Goal: Task Accomplishment & Management: Manage account settings

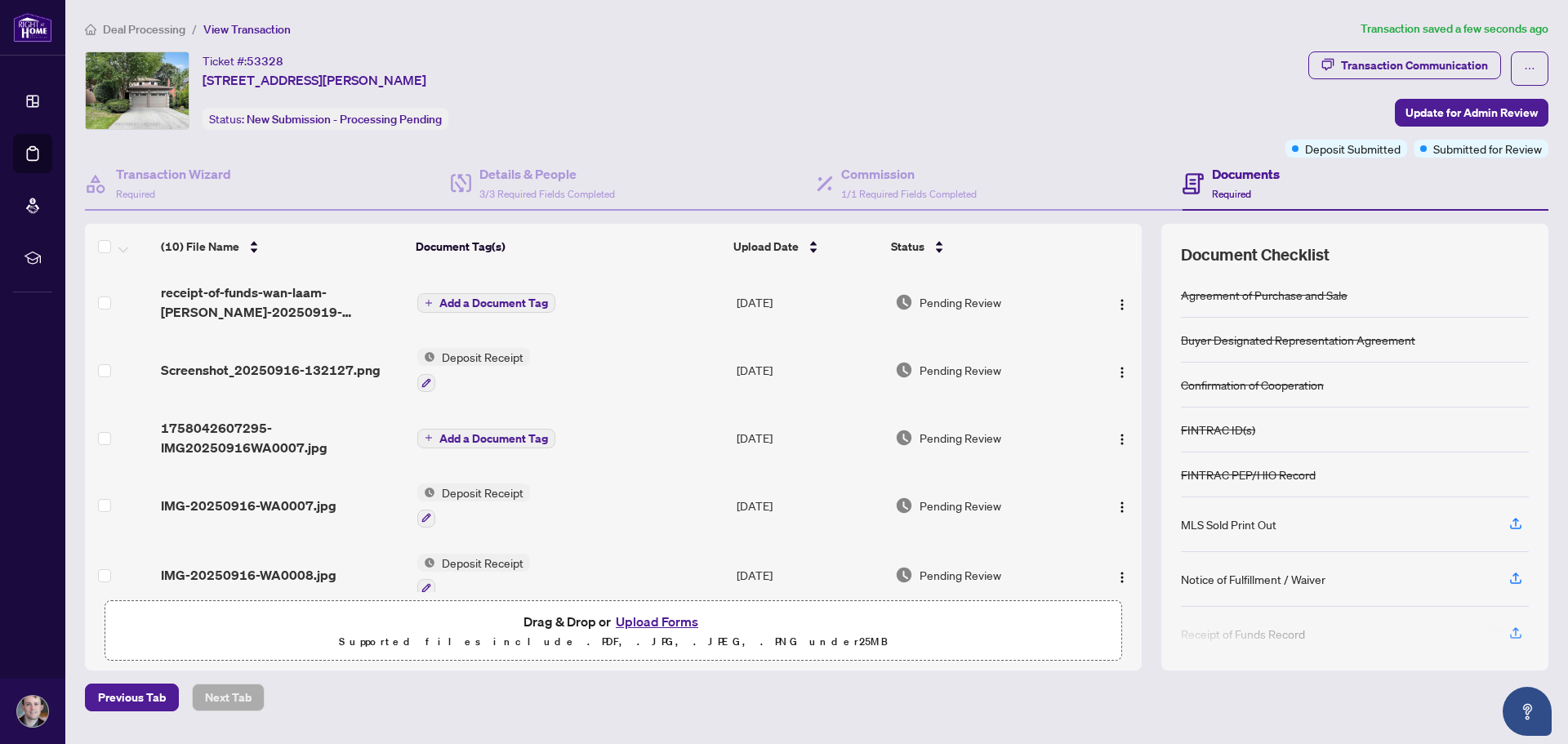
click at [482, 300] on span "Add a Document Tag" at bounding box center [493, 303] width 108 height 11
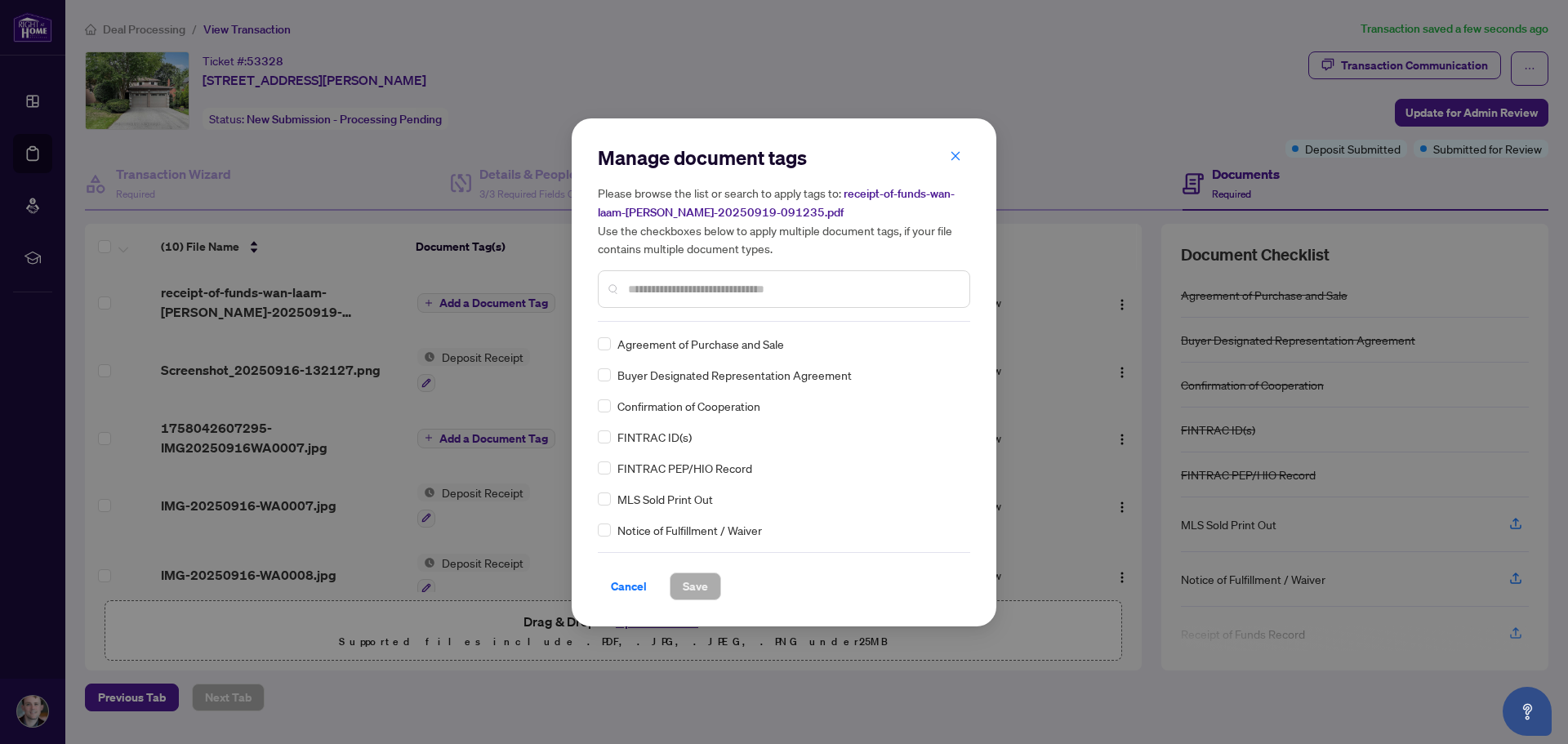
click at [691, 297] on input "text" at bounding box center [792, 289] width 328 height 18
type input "***"
click at [702, 585] on span "Save" at bounding box center [696, 585] width 26 height 26
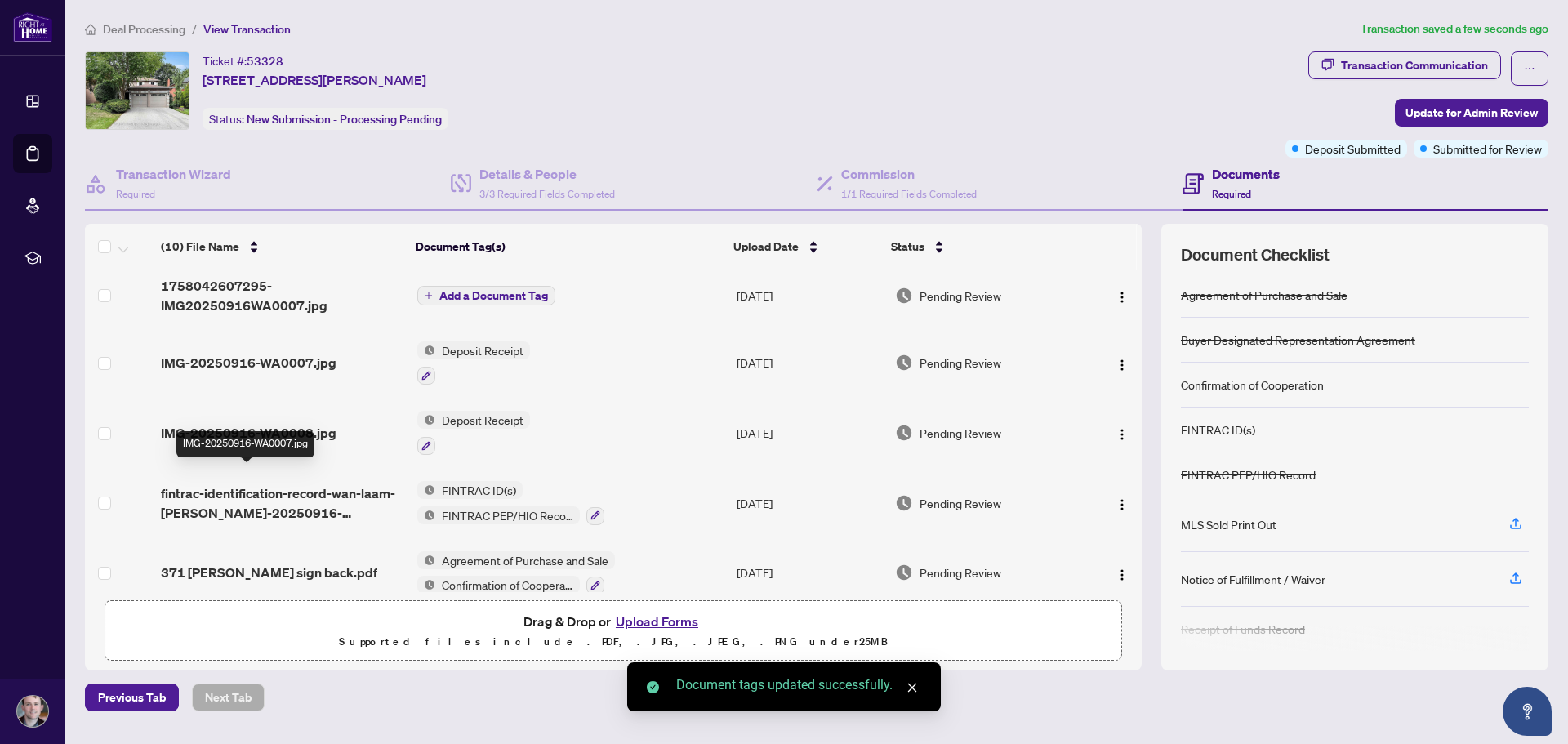
scroll to position [164, 0]
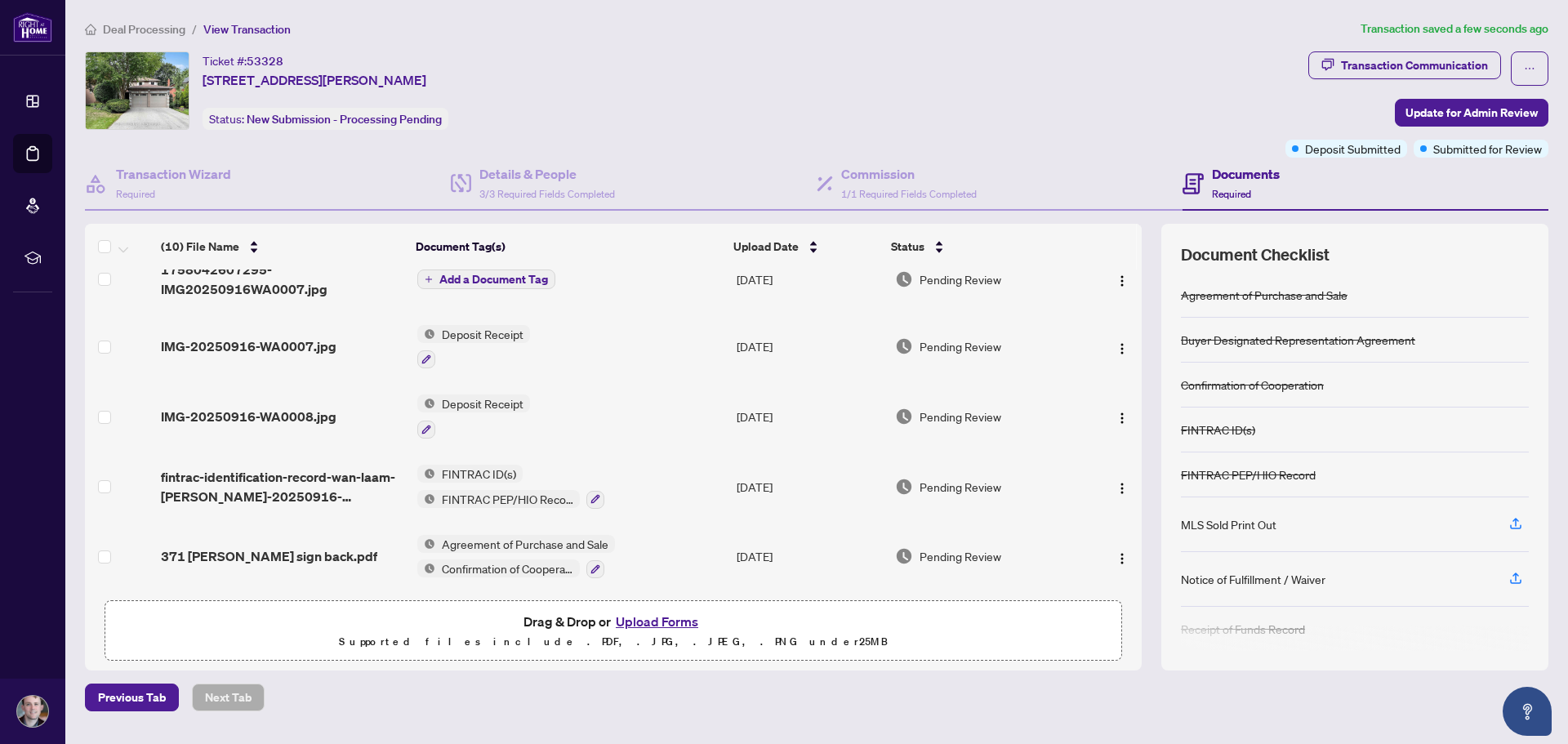
click at [311, 416] on span "IMG-20250916-WA0008.jpg" at bounding box center [249, 416] width 176 height 20
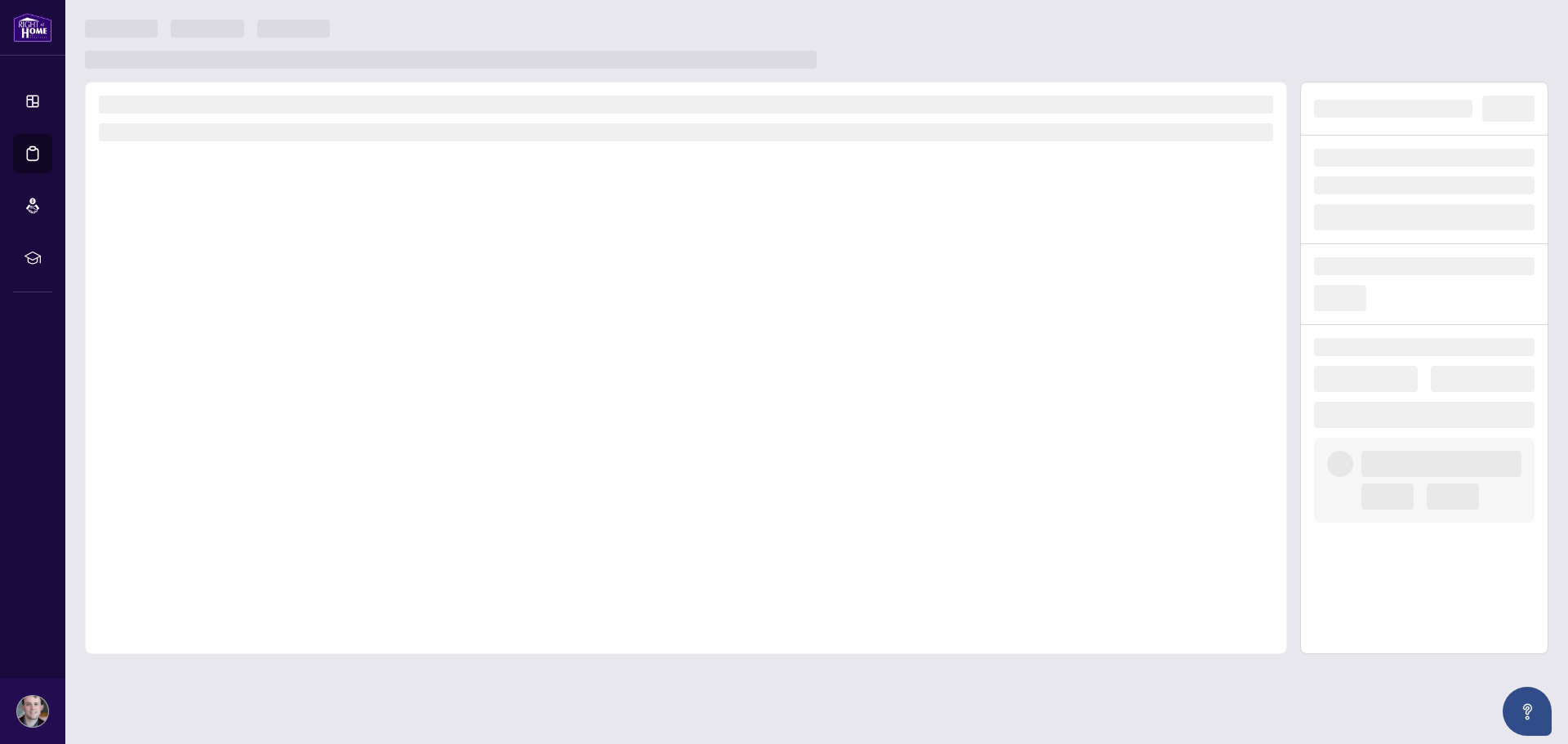
click at [311, 416] on div at bounding box center [686, 367] width 1202 height 572
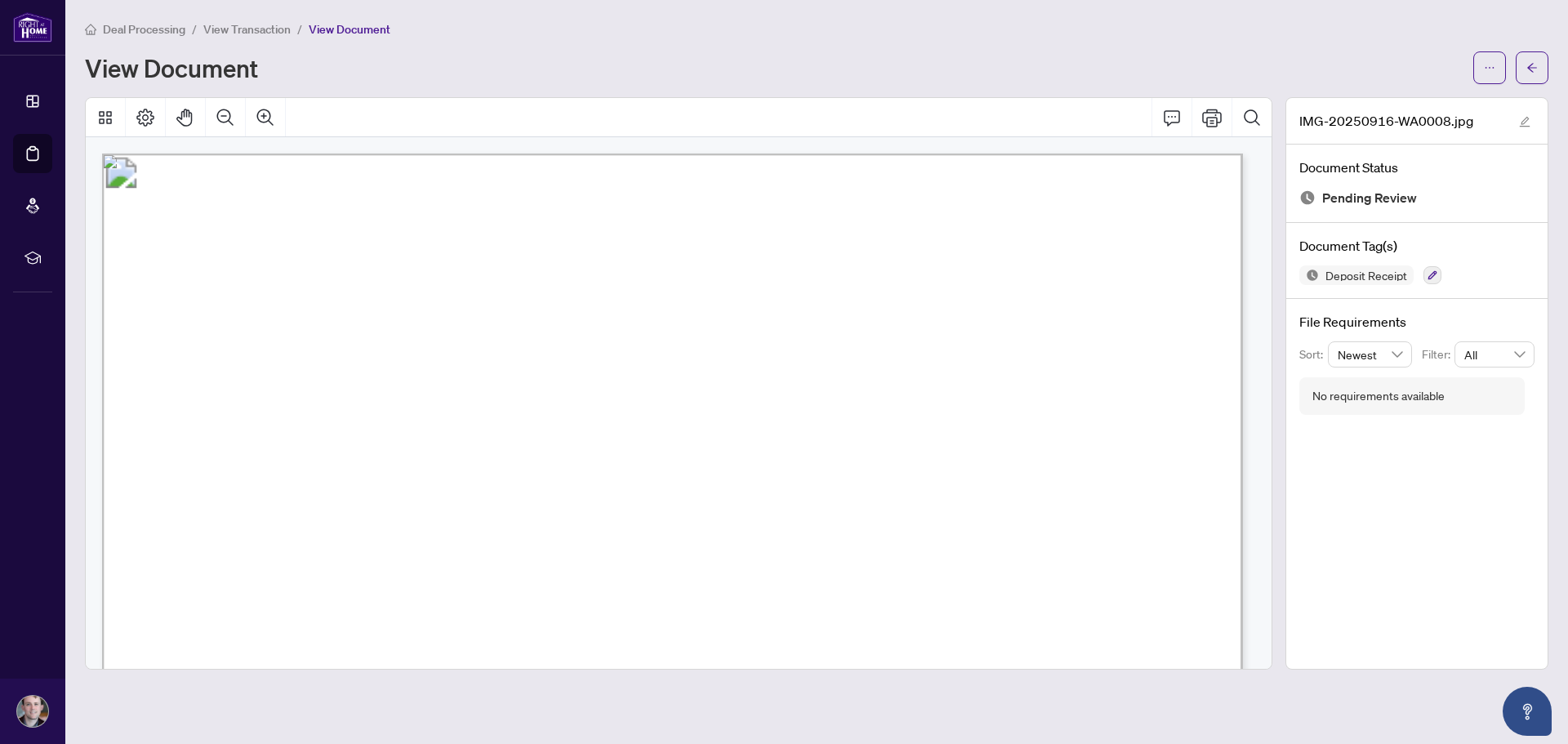
drag, startPoint x: 462, startPoint y: 470, endPoint x: 757, endPoint y: 471, distance: 295.0
click at [1530, 68] on icon "arrow-left" at bounding box center [1531, 67] width 9 height 9
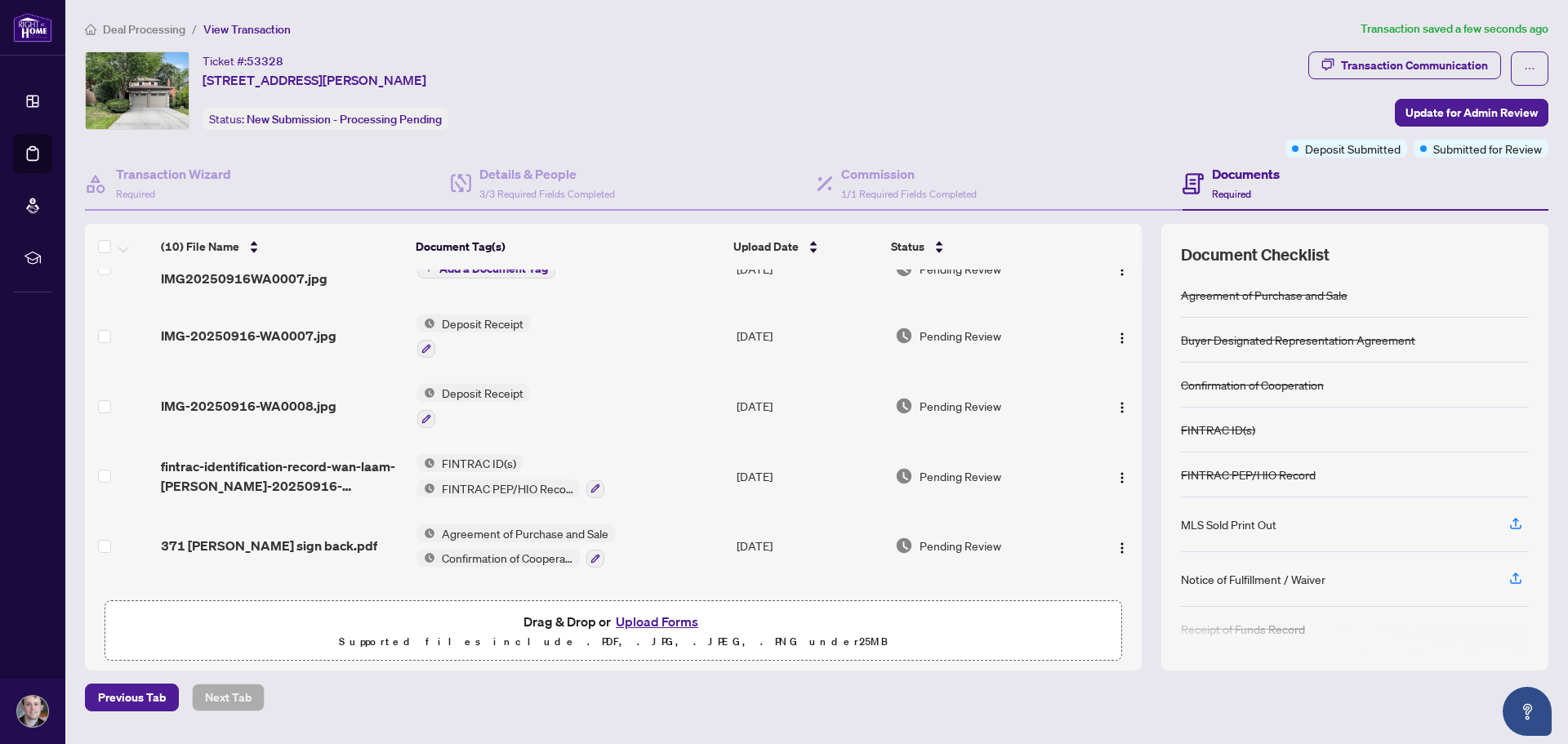
scroll to position [164, 0]
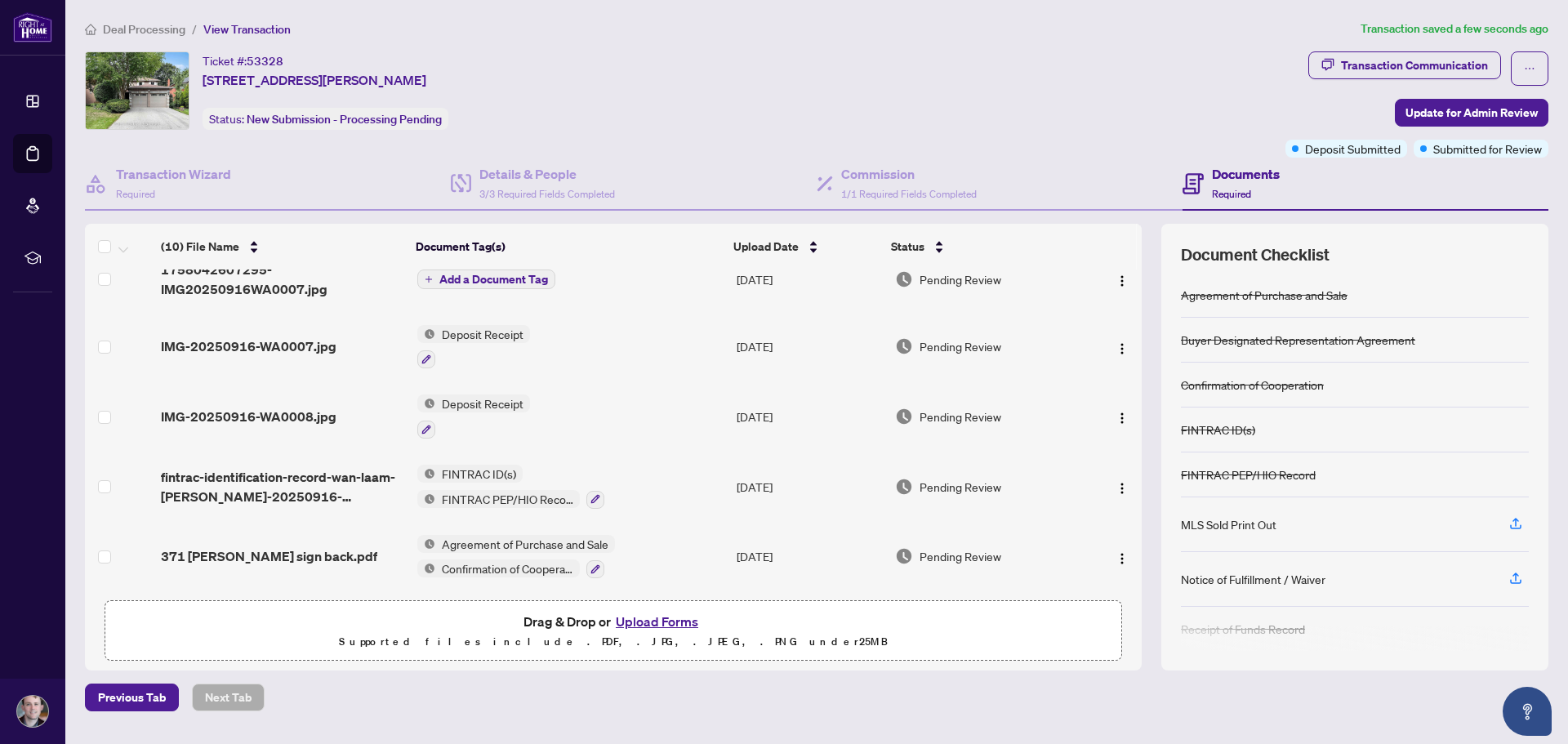
click at [487, 404] on span "Deposit Receipt" at bounding box center [483, 403] width 95 height 18
click at [305, 416] on span "IMG-20250916-WA0008.jpg" at bounding box center [249, 416] width 176 height 20
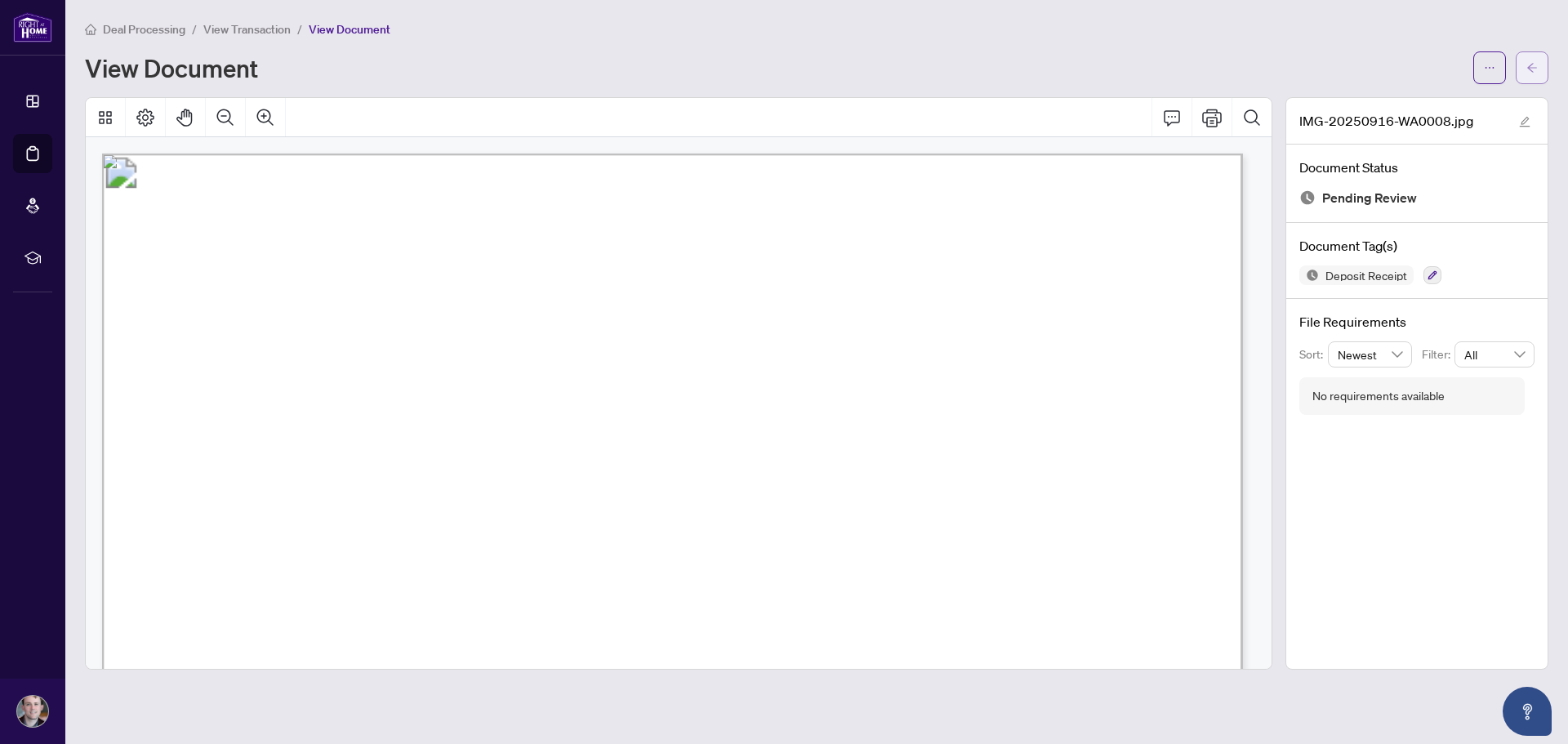
click at [1535, 69] on icon "arrow-left" at bounding box center [1531, 67] width 11 height 11
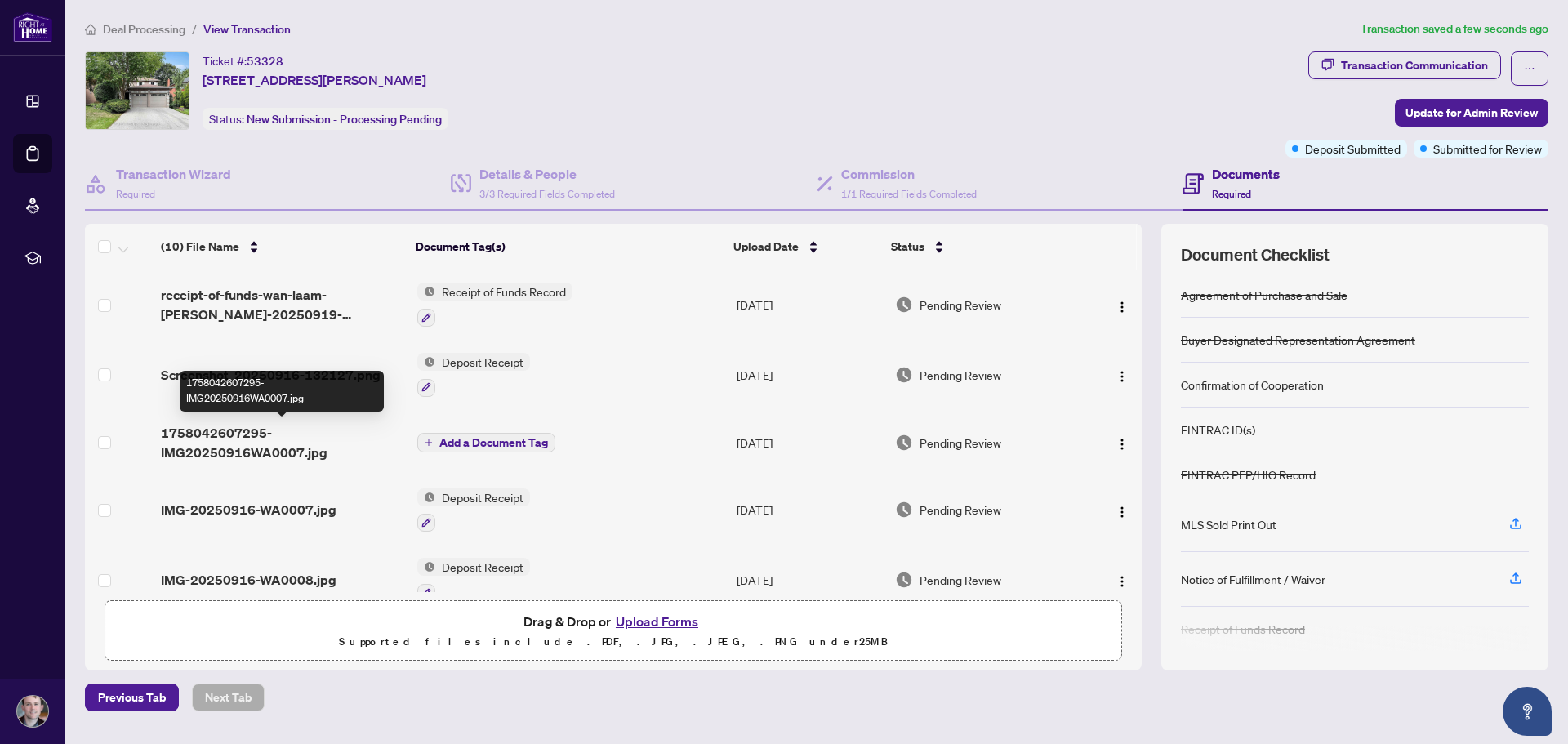
click at [298, 456] on span "1758042607295-IMG20250916WA0007.jpg" at bounding box center [282, 442] width 242 height 39
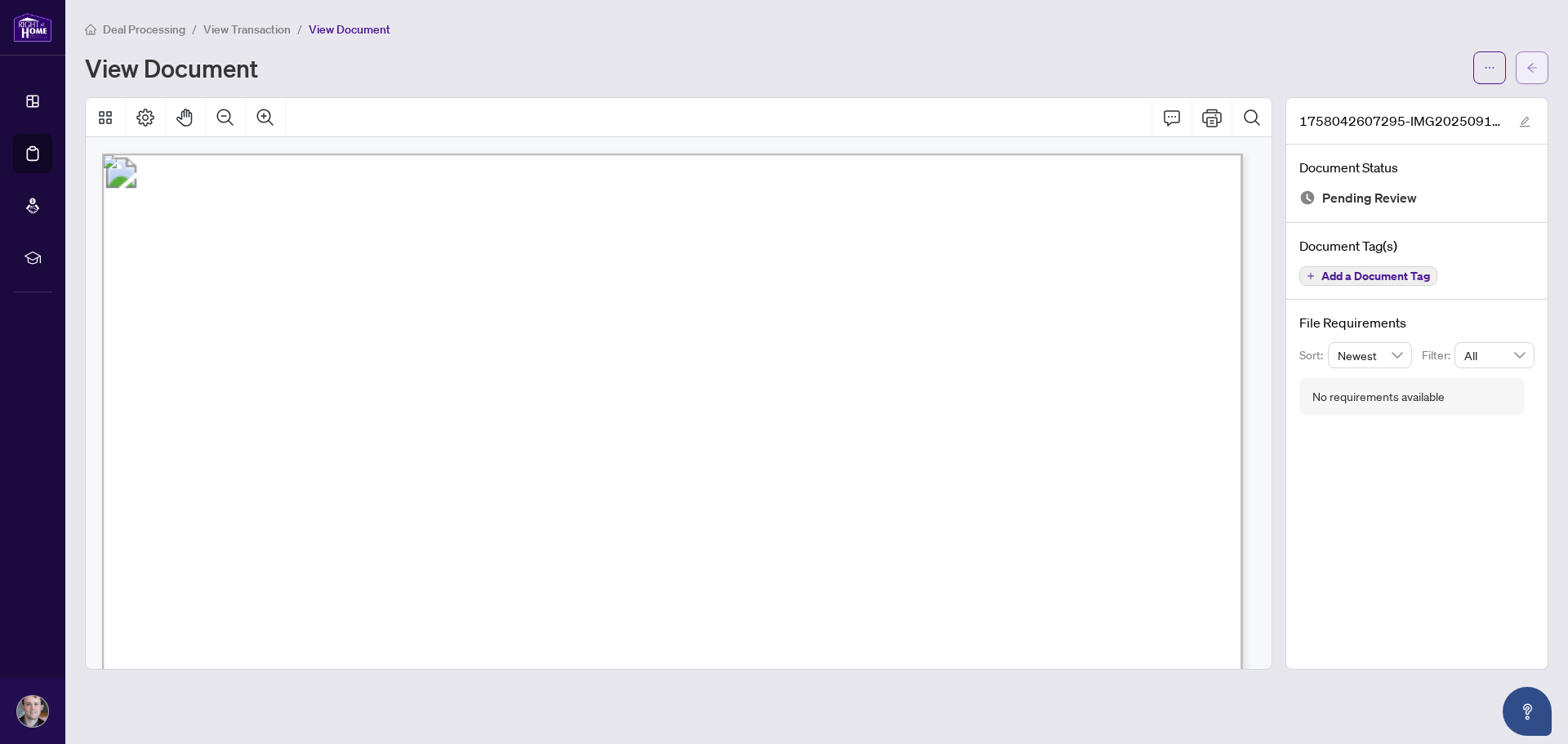
click at [1525, 68] on button "button" at bounding box center [1532, 67] width 32 height 32
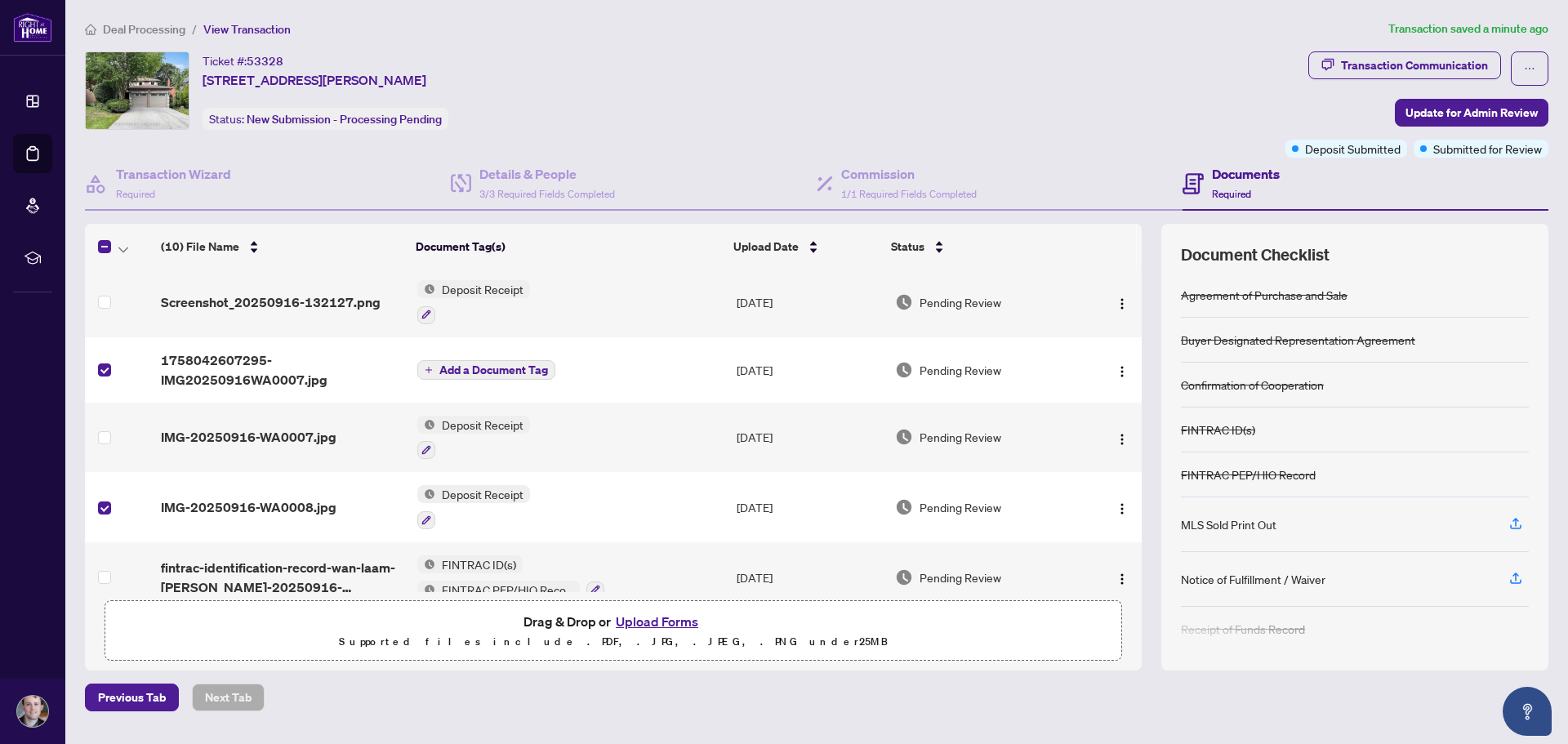
scroll to position [82, 0]
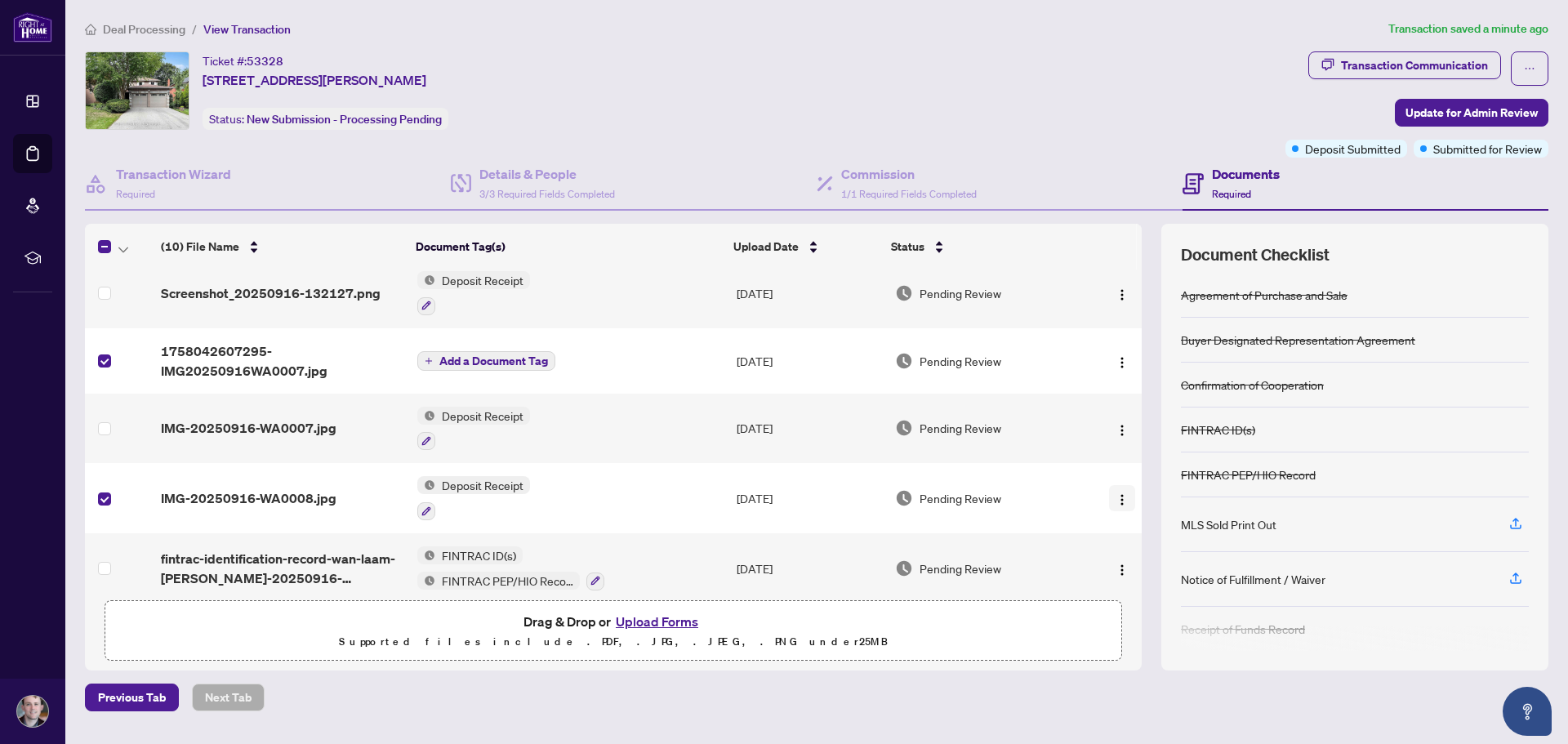
click at [1118, 490] on span "button" at bounding box center [1121, 498] width 13 height 18
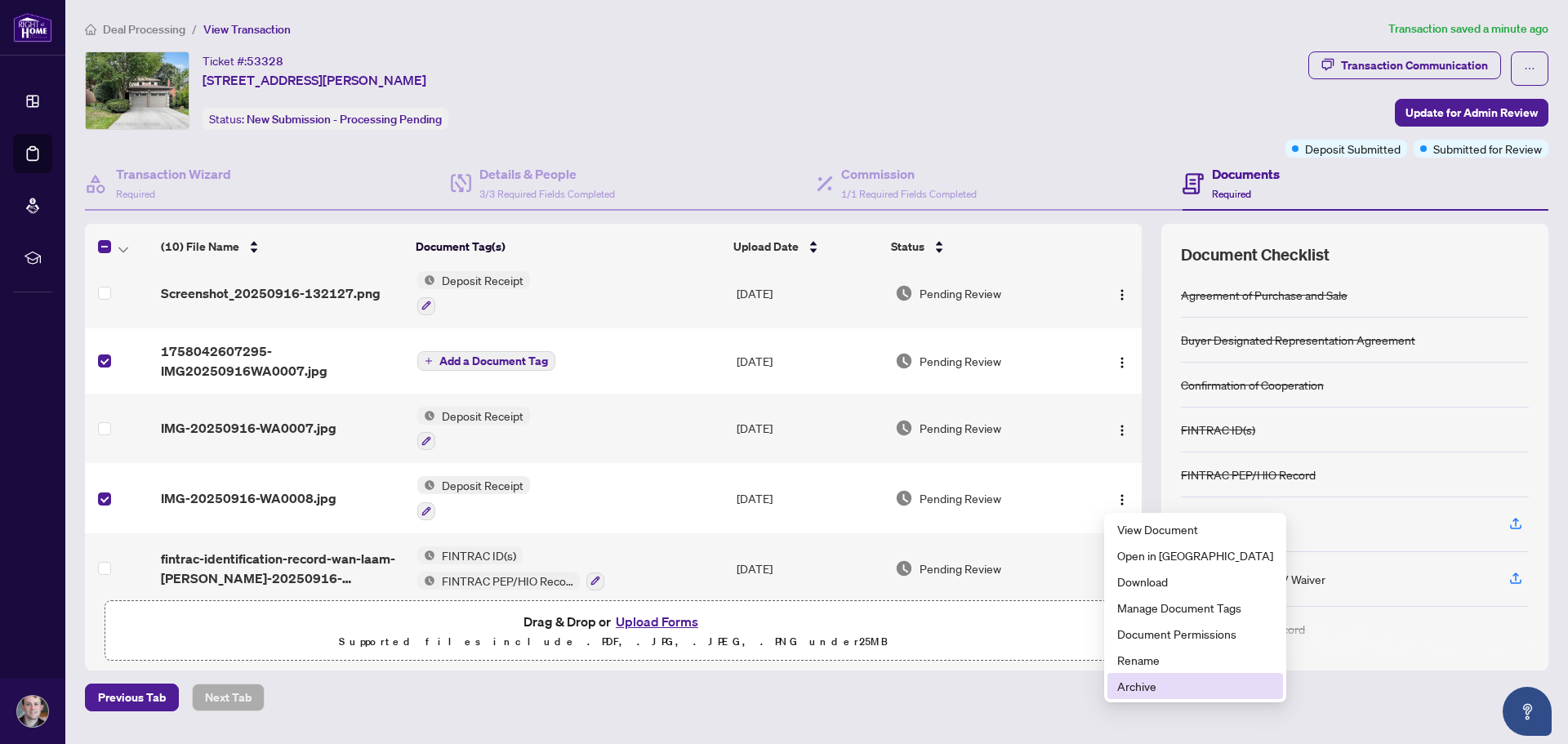
click at [1187, 678] on span "Archive" at bounding box center [1195, 685] width 156 height 18
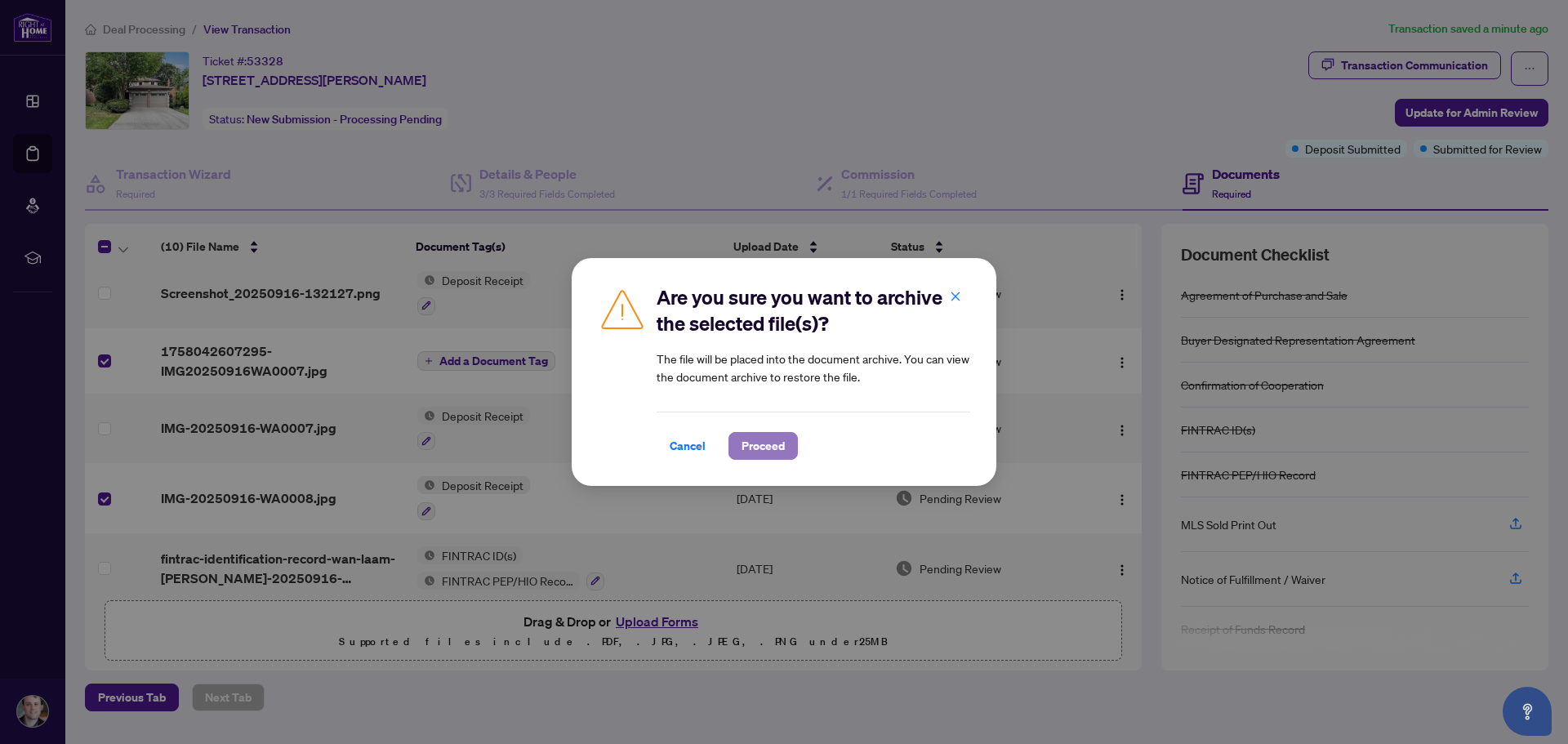
click at [782, 451] on span "Proceed" at bounding box center [763, 446] width 43 height 26
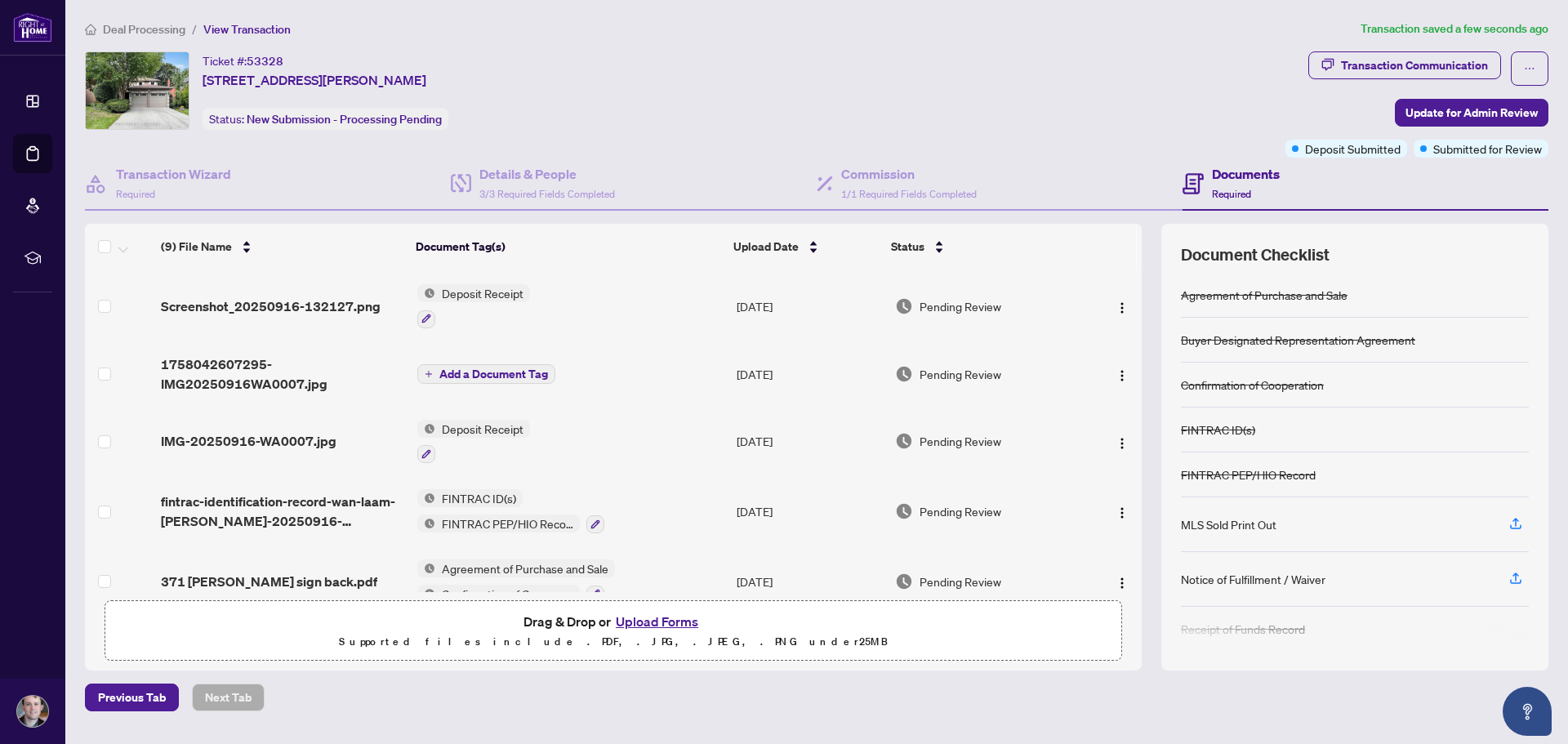
scroll to position [61, 0]
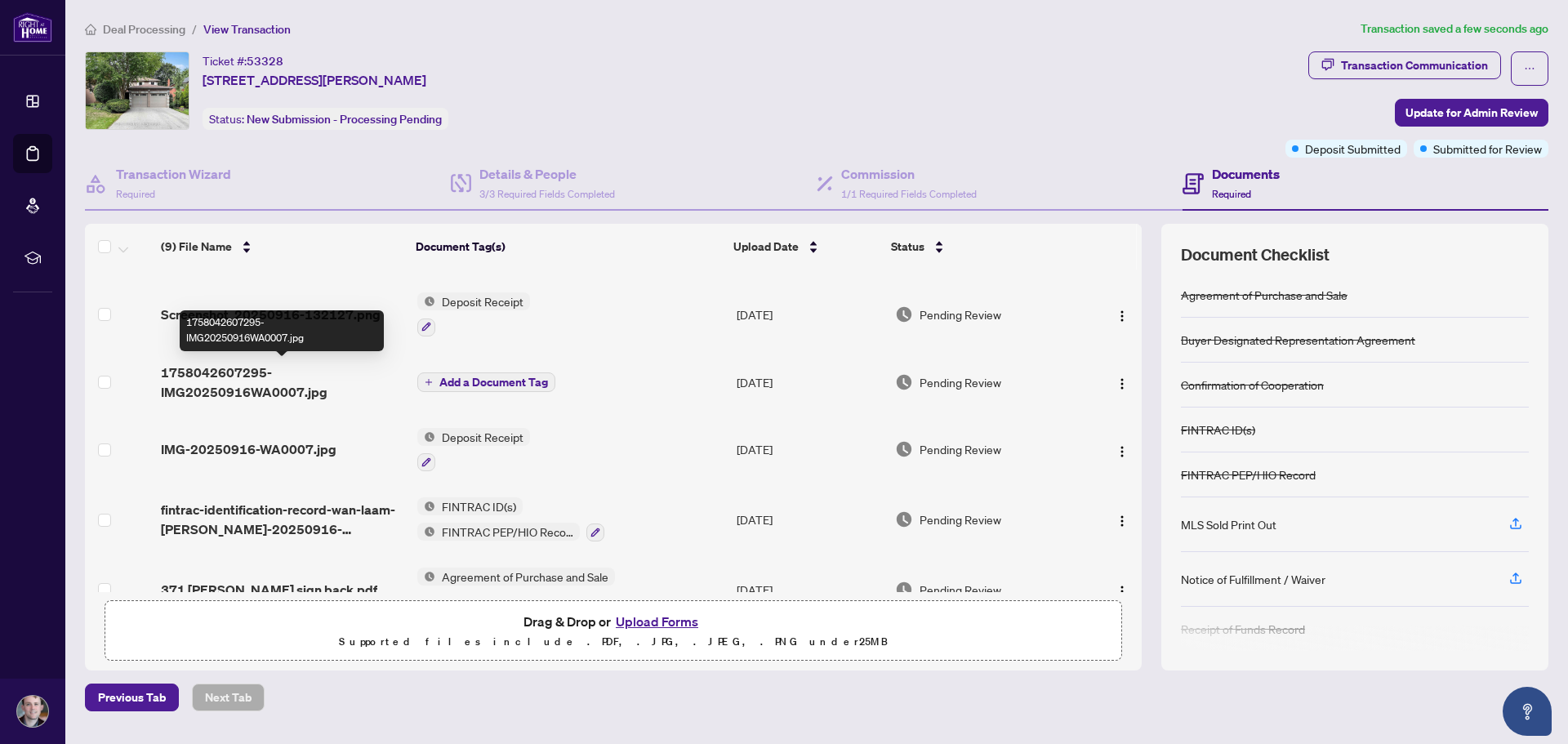
click at [313, 391] on span "1758042607295-IMG20250916WA0007.jpg" at bounding box center [282, 382] width 242 height 39
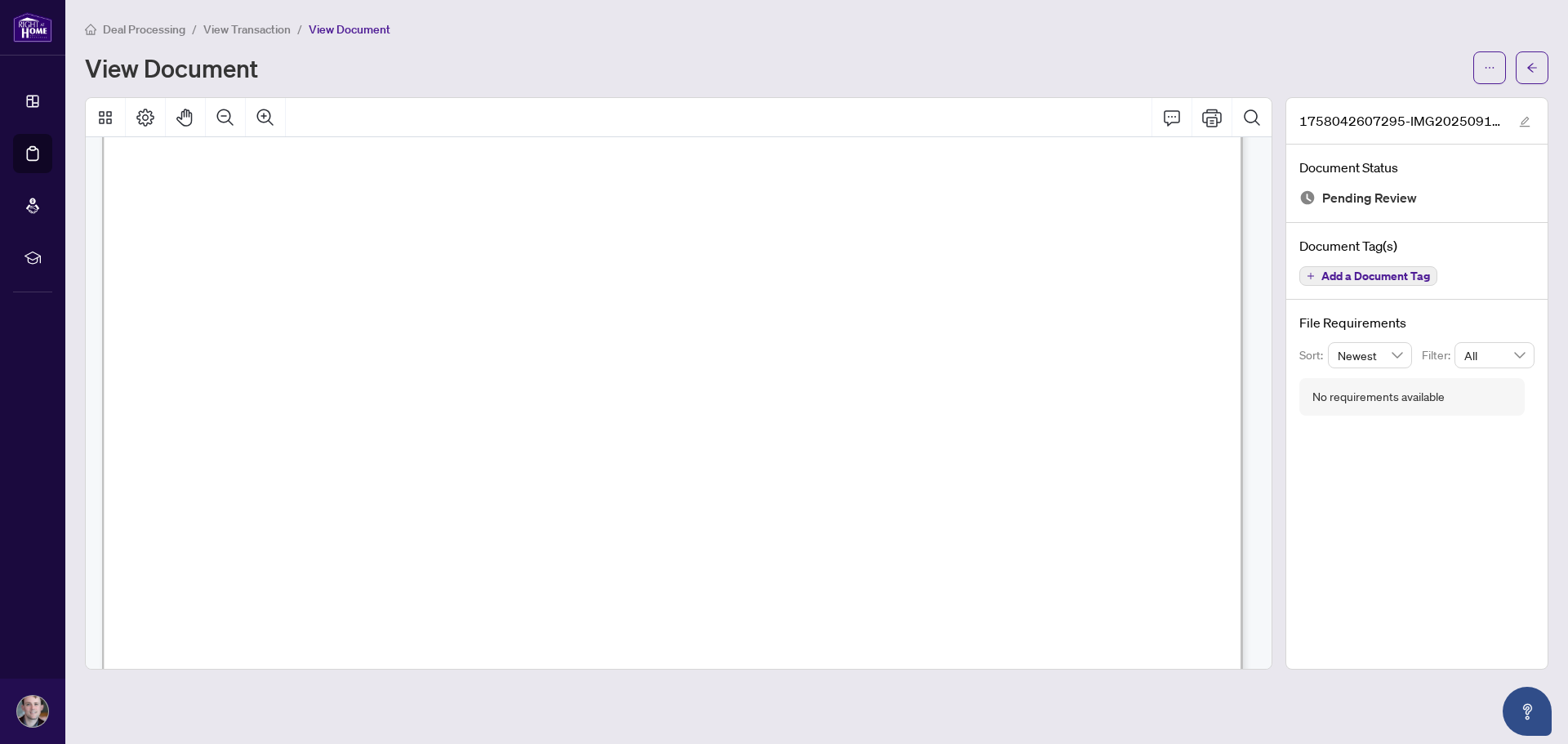
scroll to position [461, 0]
click at [1541, 70] on button "button" at bounding box center [1532, 67] width 32 height 32
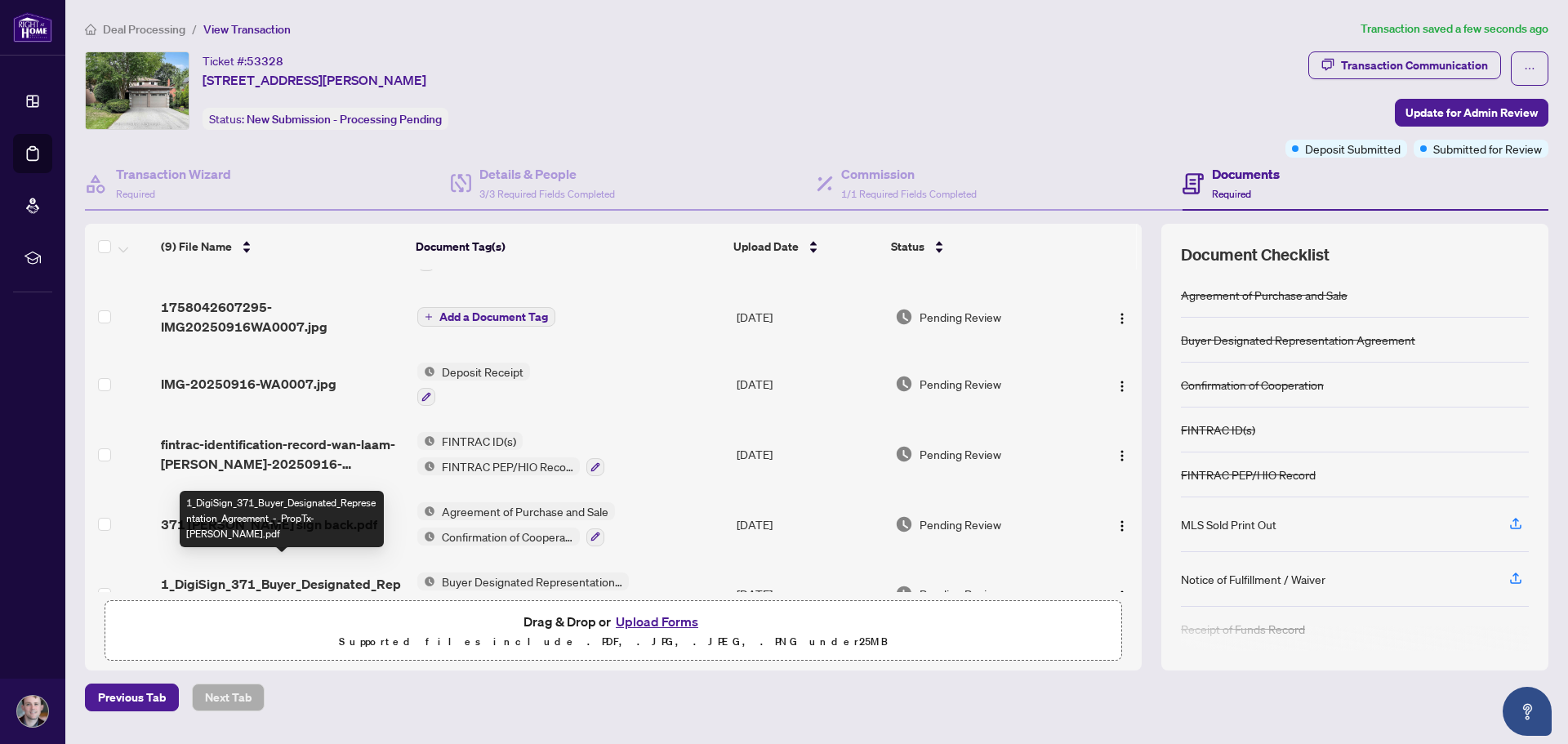
scroll to position [82, 0]
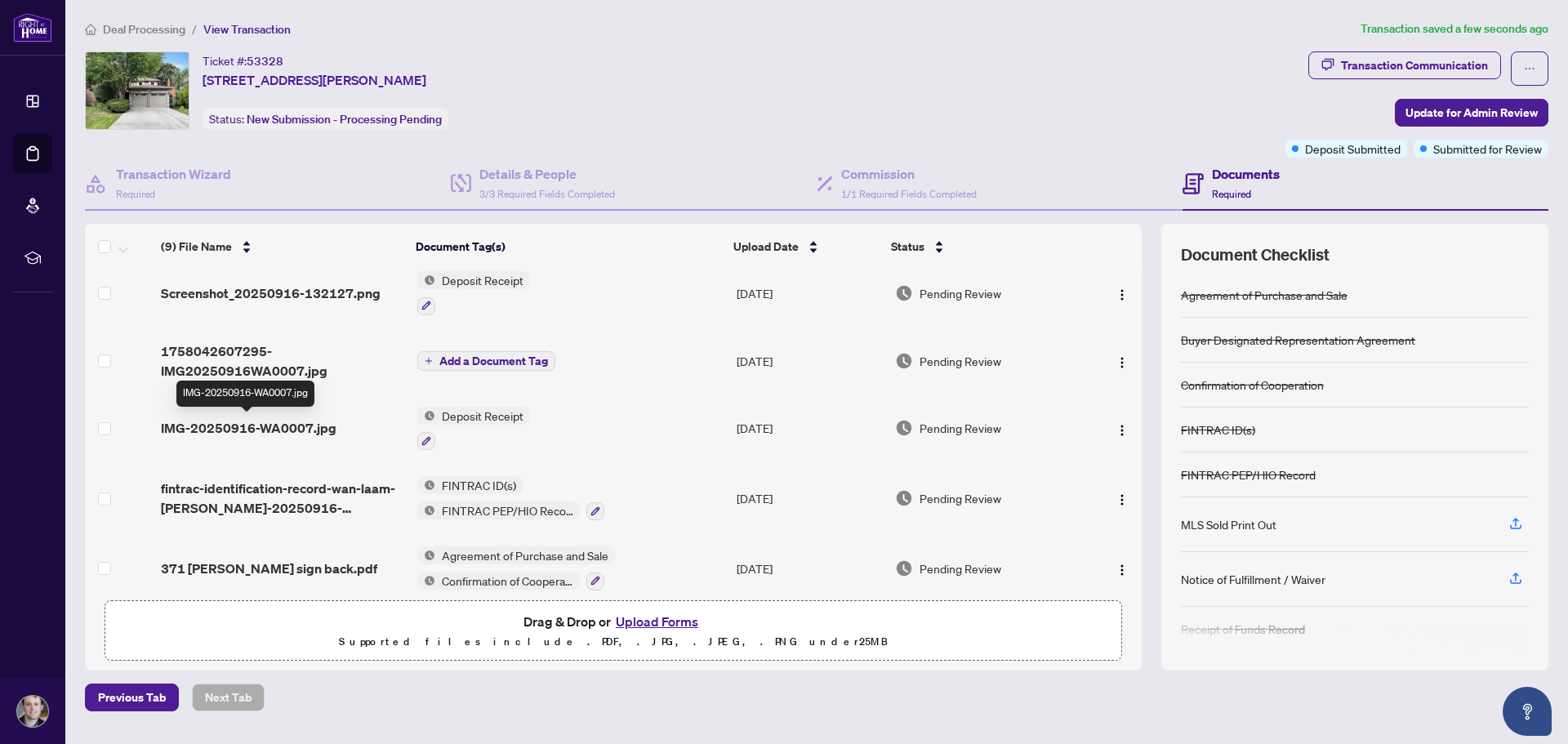
click at [315, 431] on span "IMG-20250916-WA0007.jpg" at bounding box center [249, 427] width 176 height 20
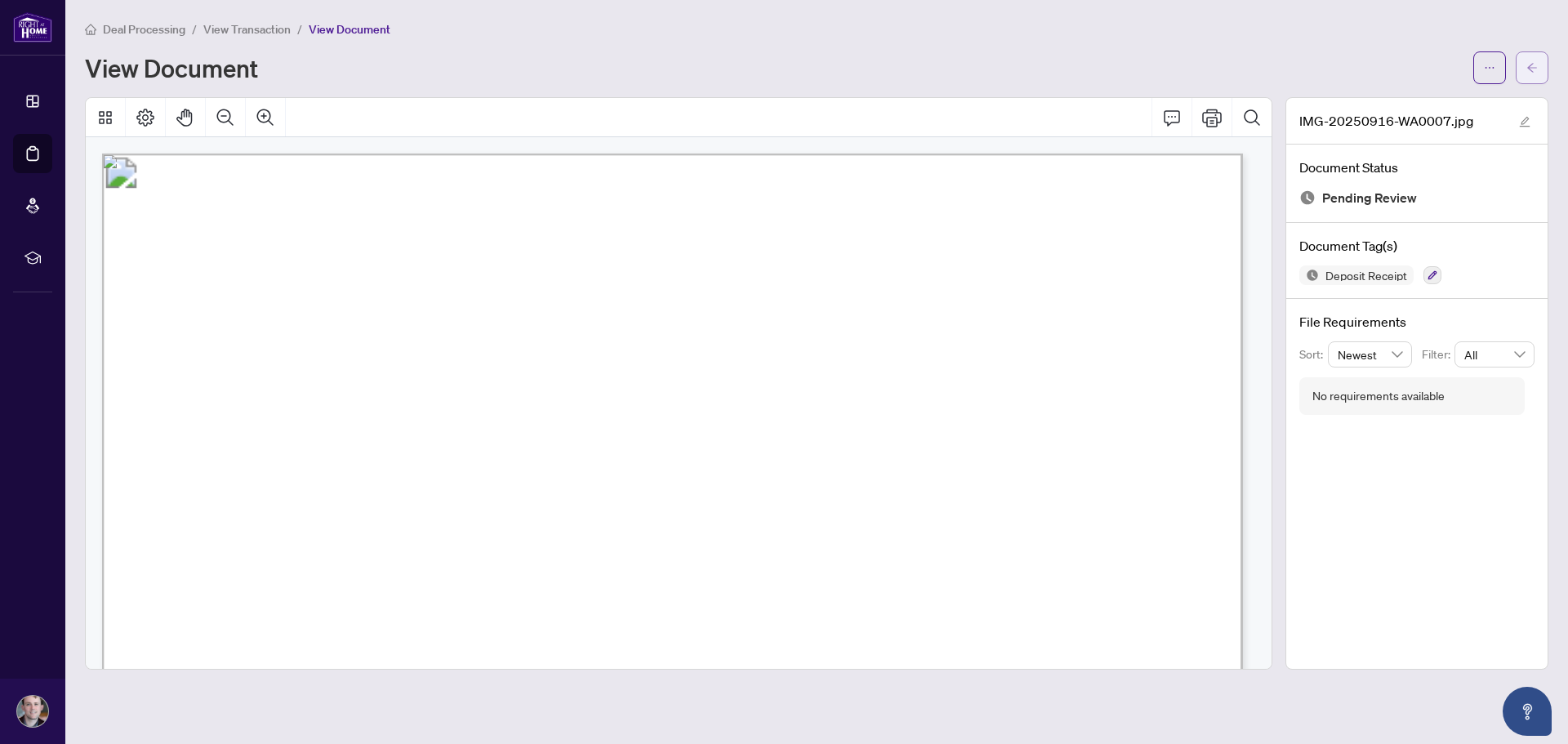
click at [1534, 77] on span "button" at bounding box center [1531, 67] width 11 height 26
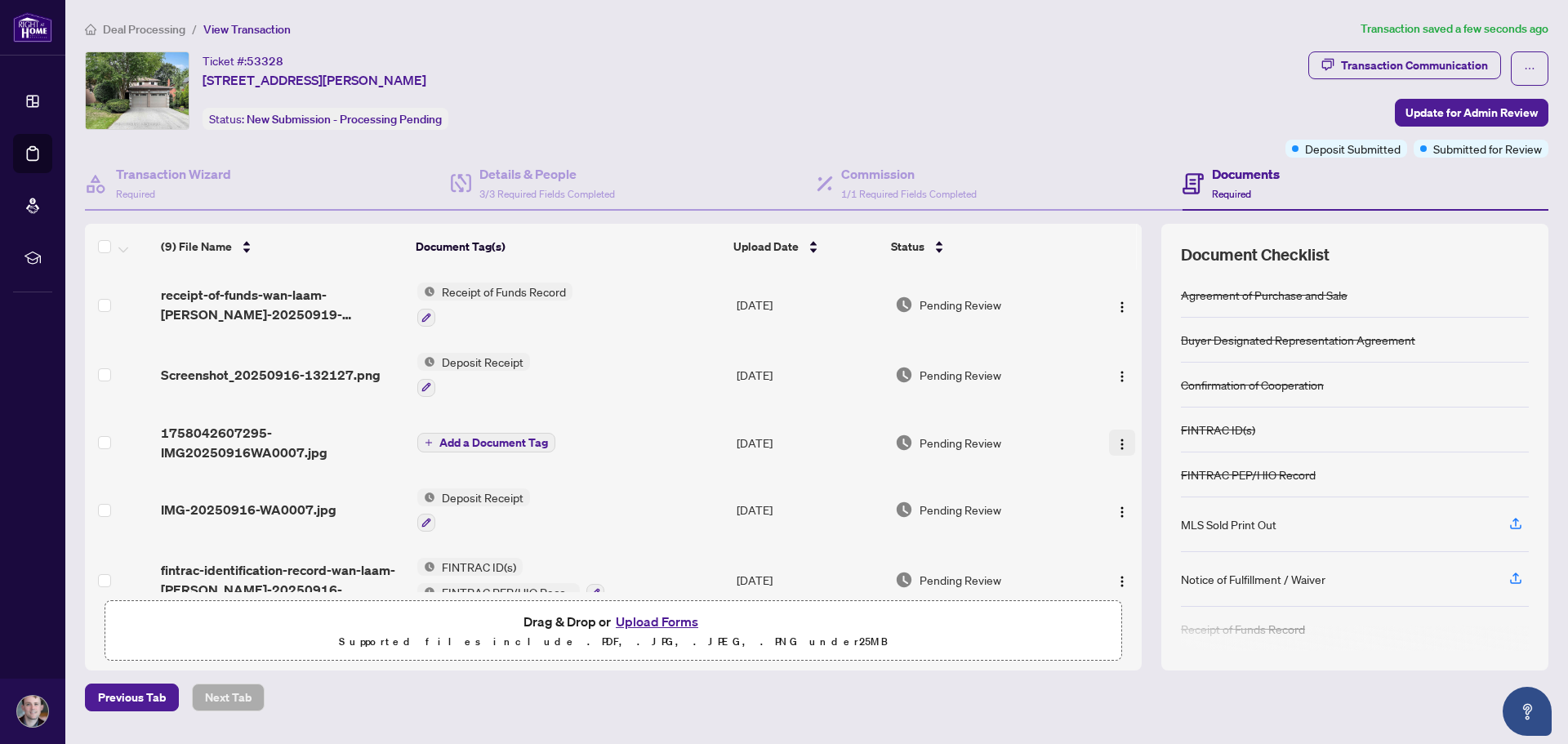
click at [1119, 435] on span "button" at bounding box center [1121, 442] width 13 height 18
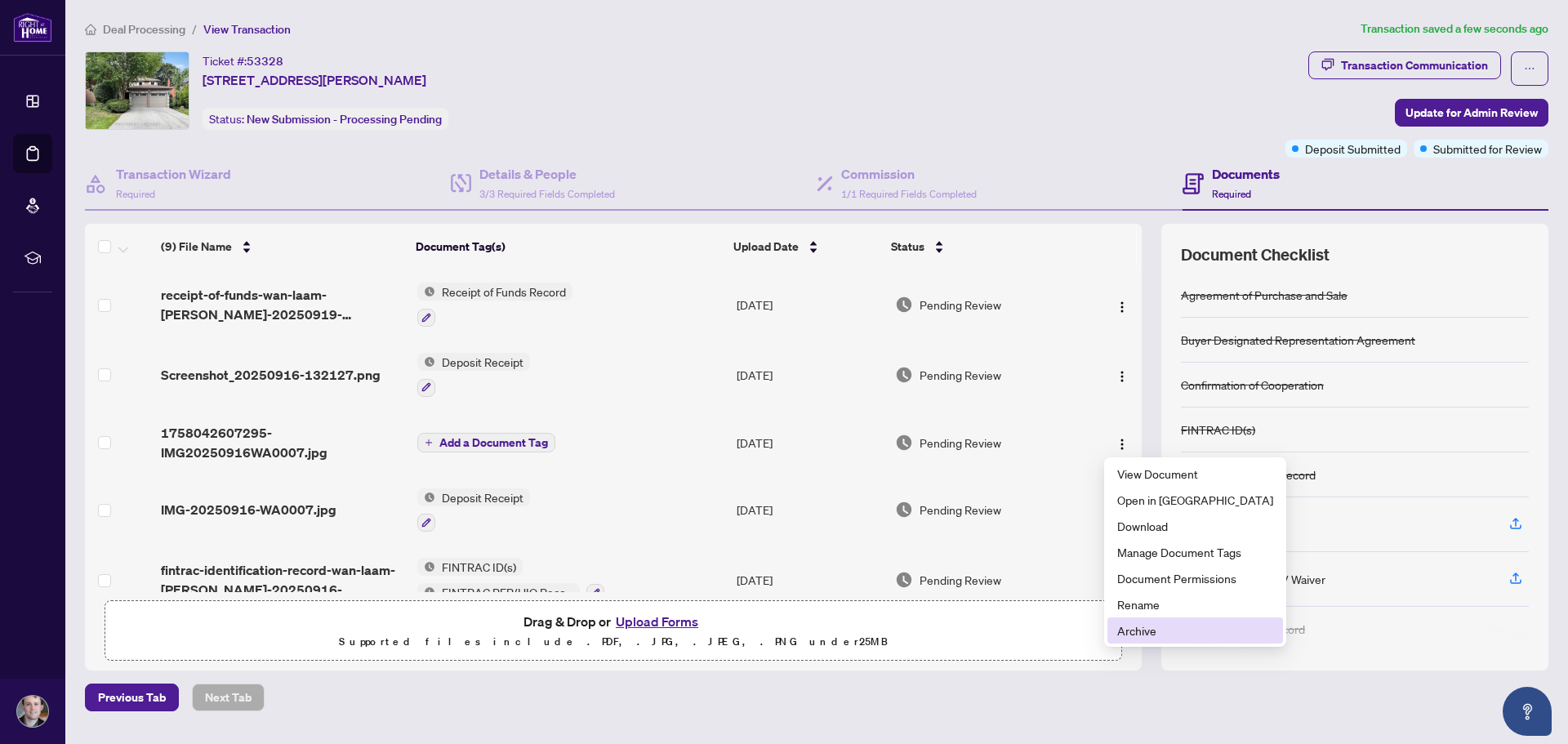
click at [1129, 633] on span "Archive" at bounding box center [1195, 630] width 156 height 18
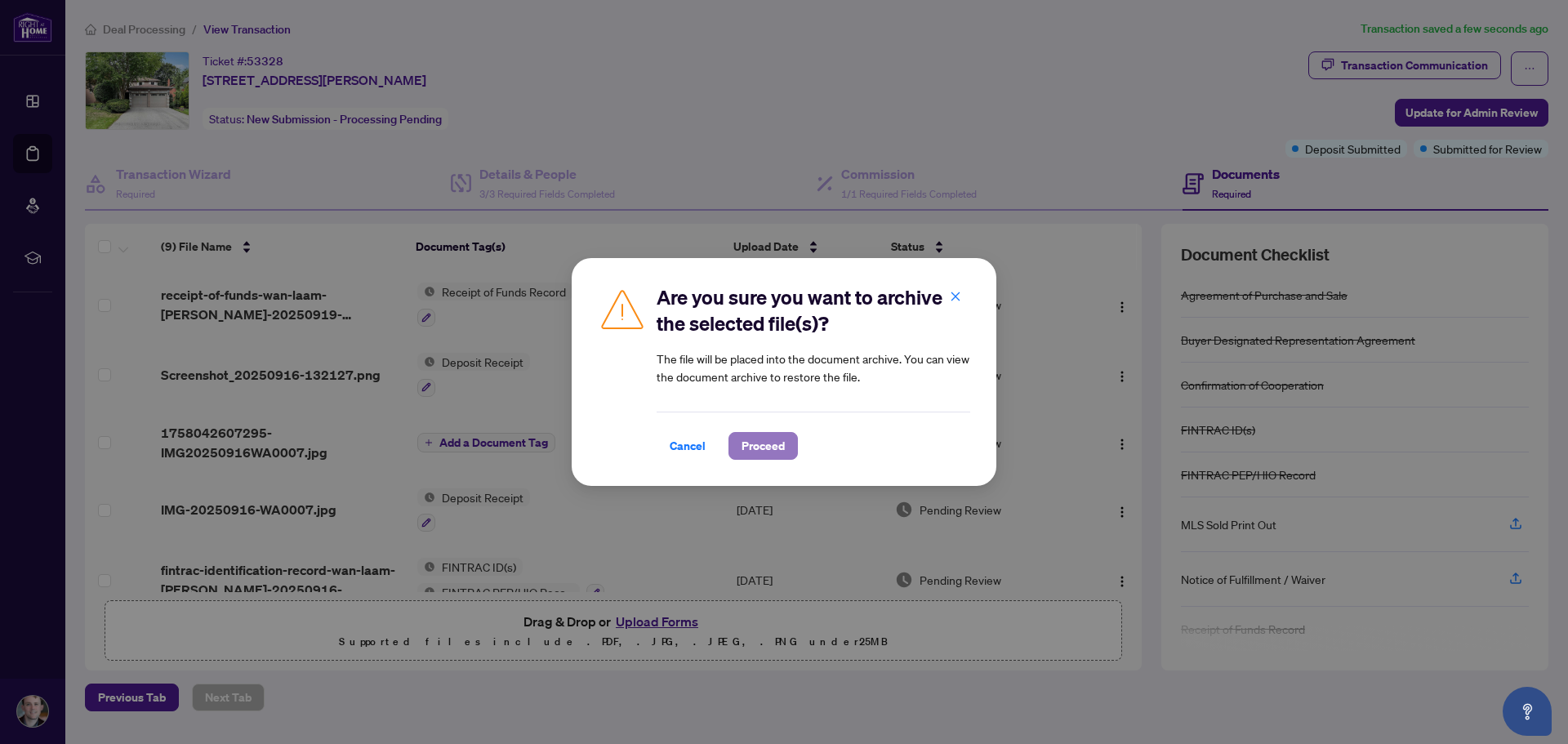
click at [766, 445] on span "Proceed" at bounding box center [763, 446] width 43 height 26
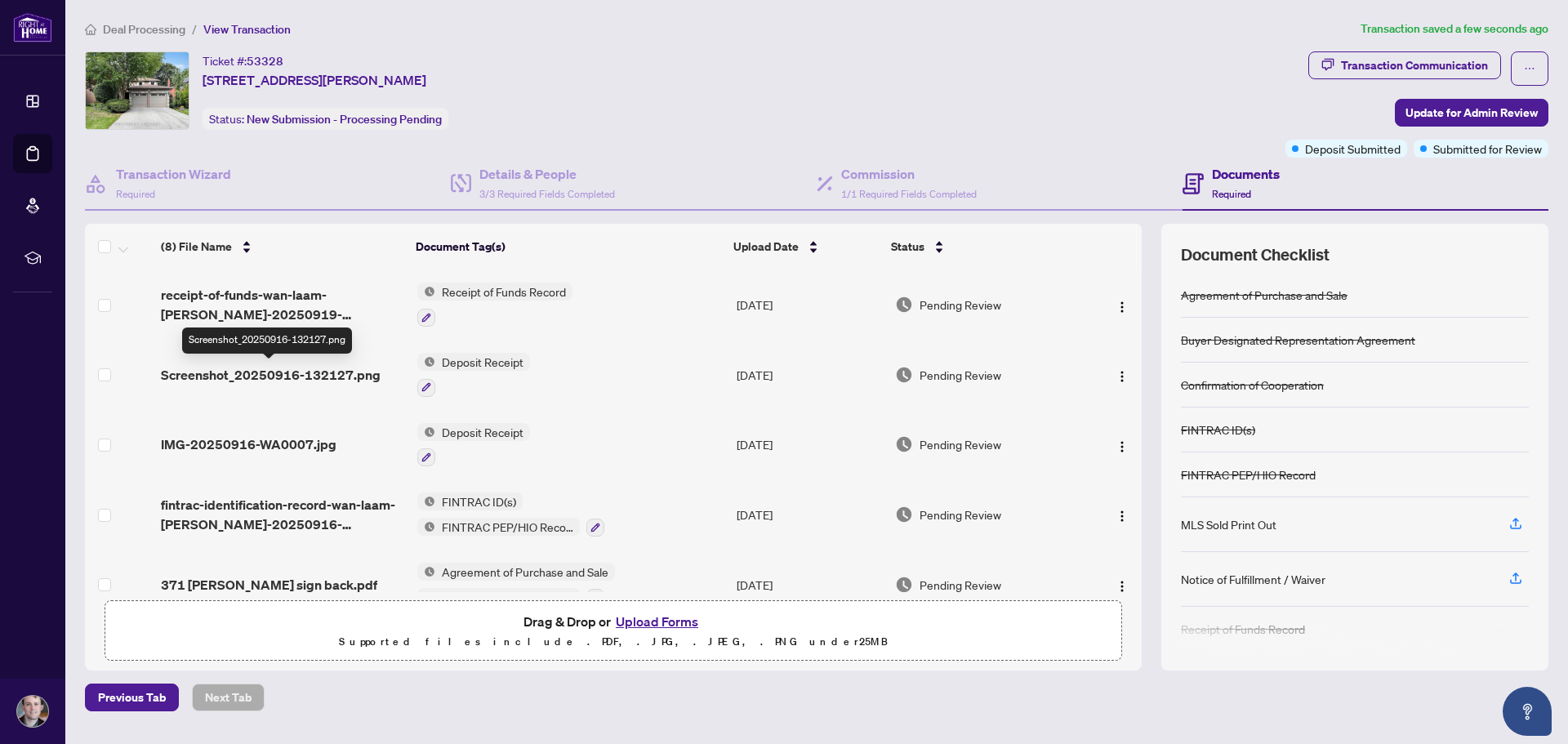
click at [353, 375] on span "Screenshot_20250916-132127.png" at bounding box center [271, 374] width 220 height 20
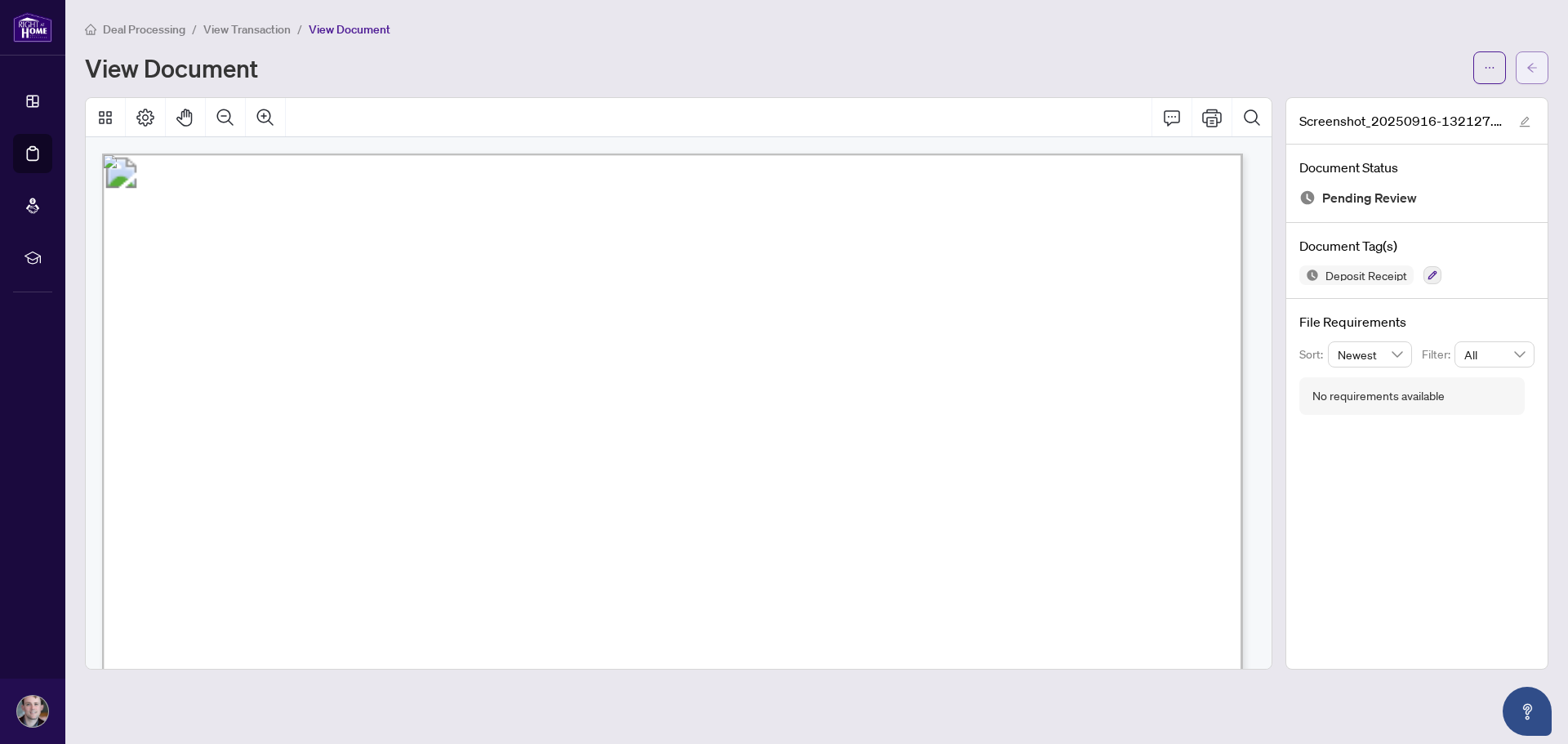
click at [1535, 58] on span "button" at bounding box center [1531, 67] width 11 height 26
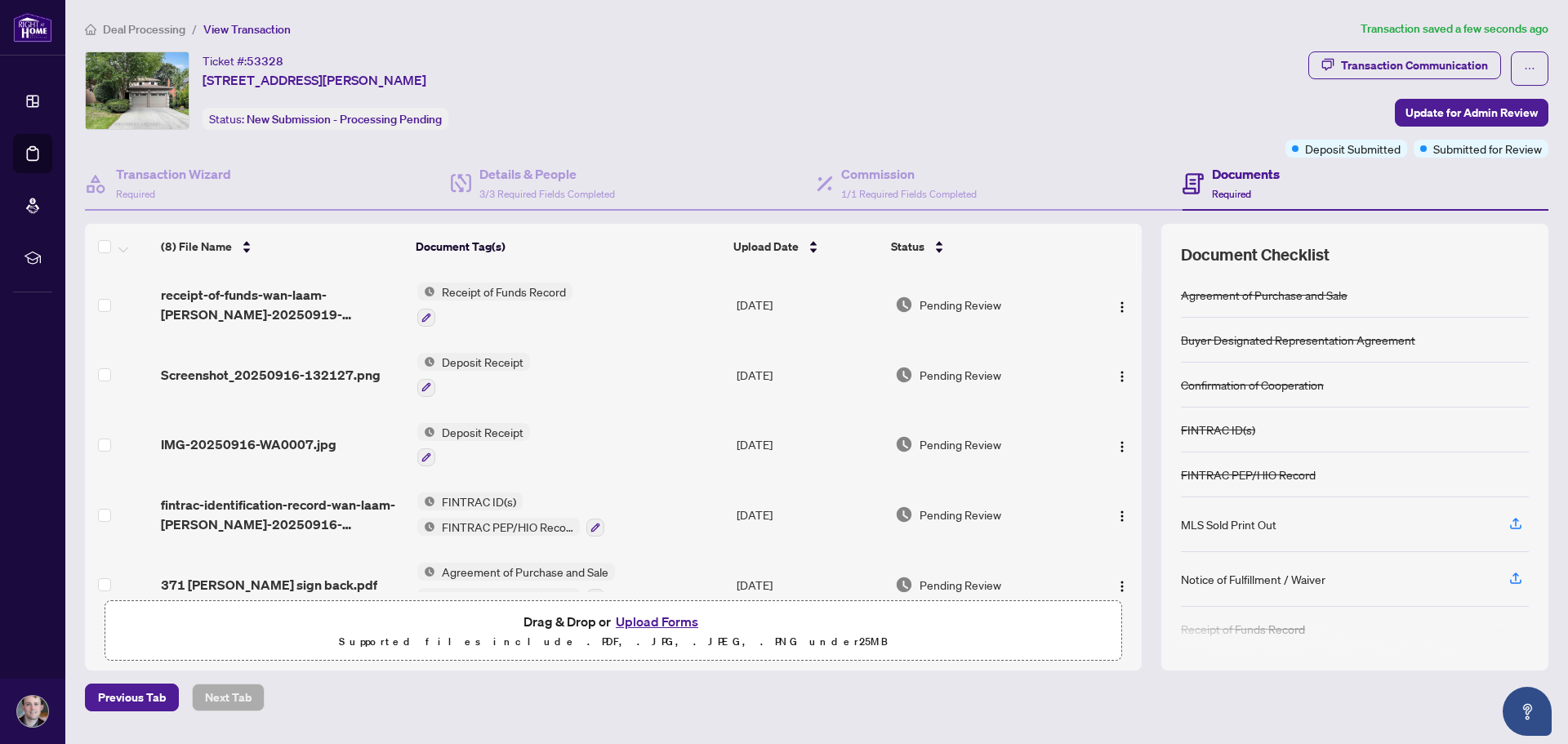
click at [505, 360] on span "Deposit Receipt" at bounding box center [483, 361] width 95 height 18
click at [573, 370] on td "Deposit Receipt" at bounding box center [570, 374] width 320 height 70
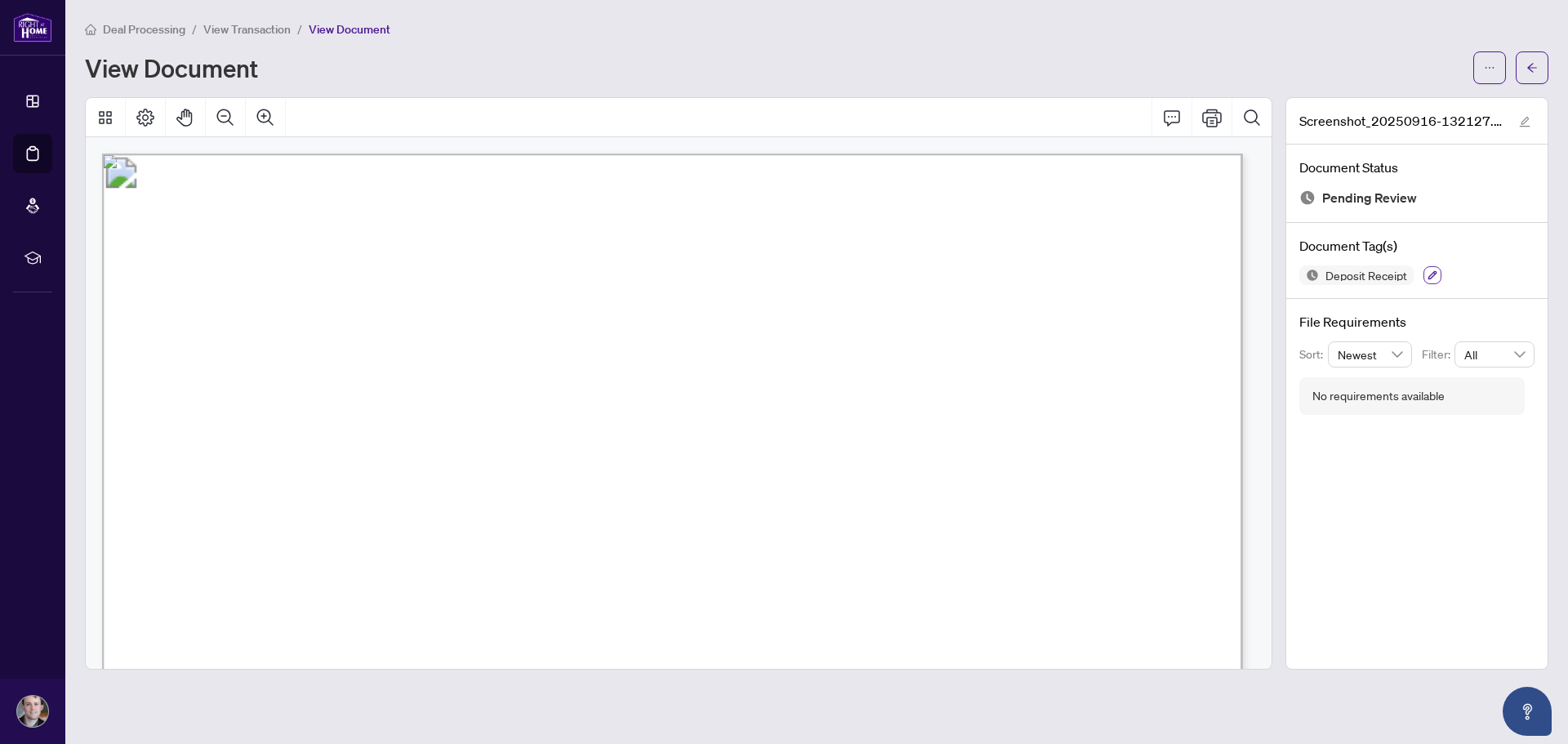
click at [1434, 270] on icon "button" at bounding box center [1432, 274] width 9 height 9
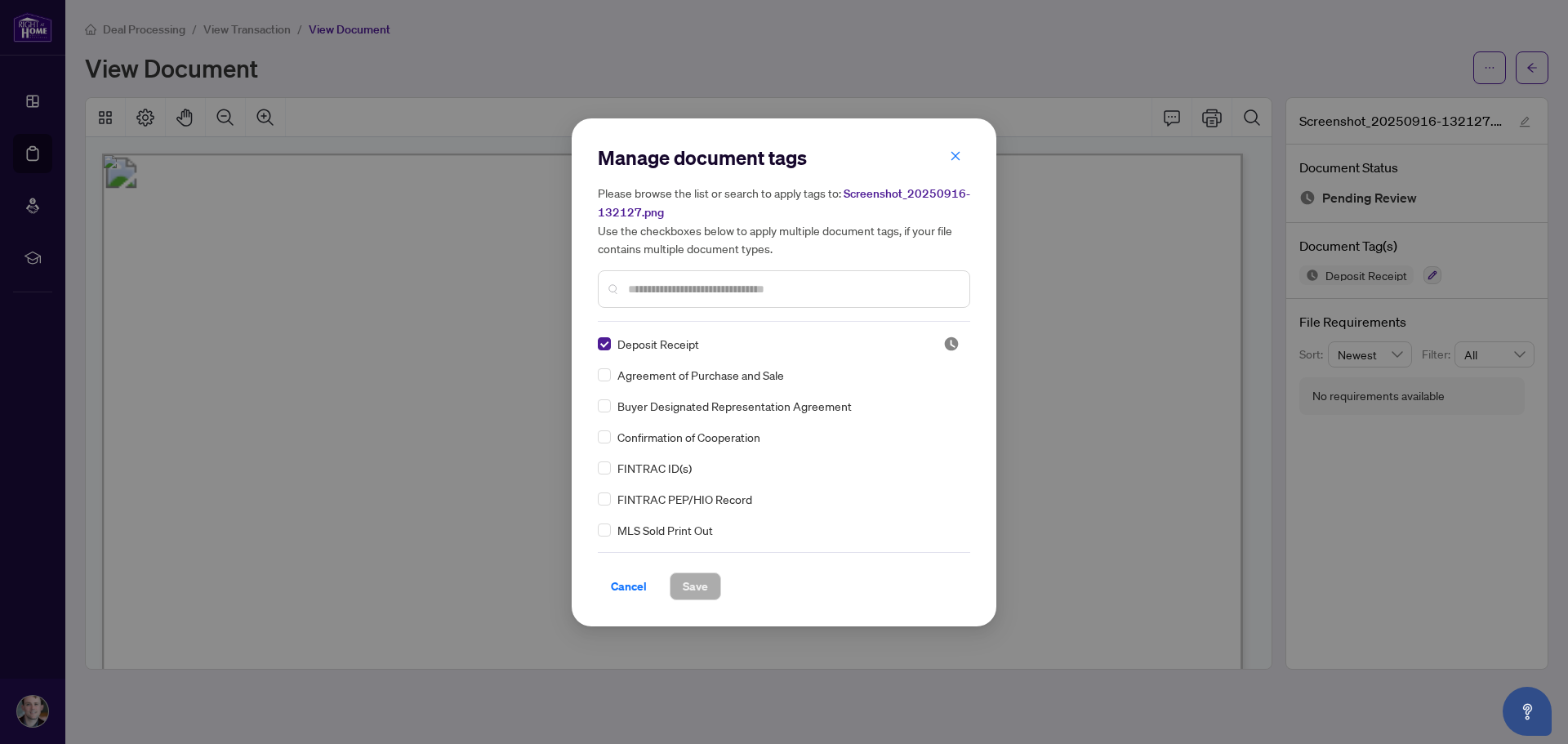
click at [715, 316] on div "Manage document tags Please browse the list or search to apply tags to: Screens…" at bounding box center [784, 234] width 373 height 177
click at [726, 276] on div at bounding box center [784, 289] width 373 height 37
click at [726, 292] on input "text" at bounding box center [792, 289] width 328 height 18
type input "*******"
click at [963, 161] on button "button" at bounding box center [956, 157] width 32 height 28
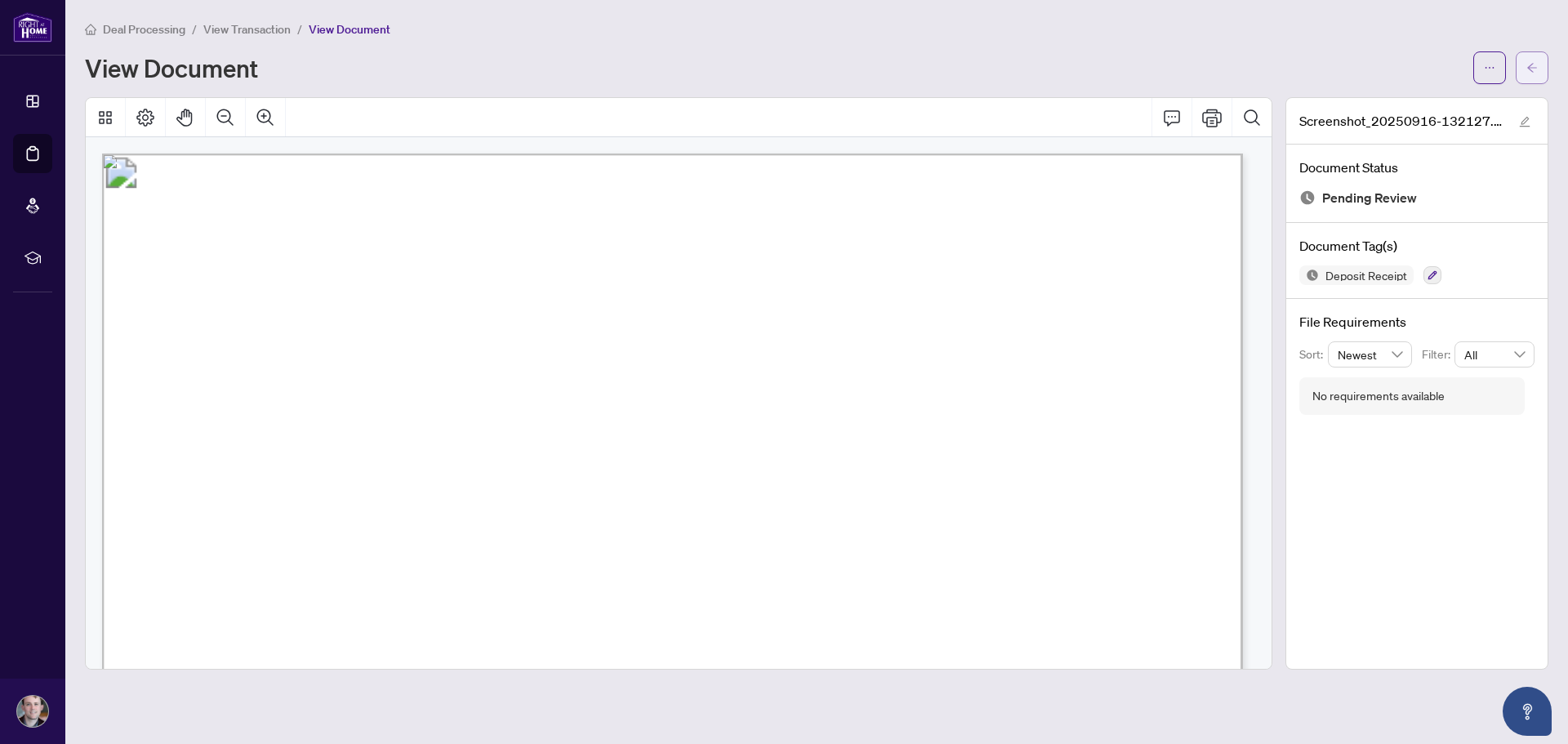
click at [1542, 66] on button "button" at bounding box center [1532, 67] width 32 height 32
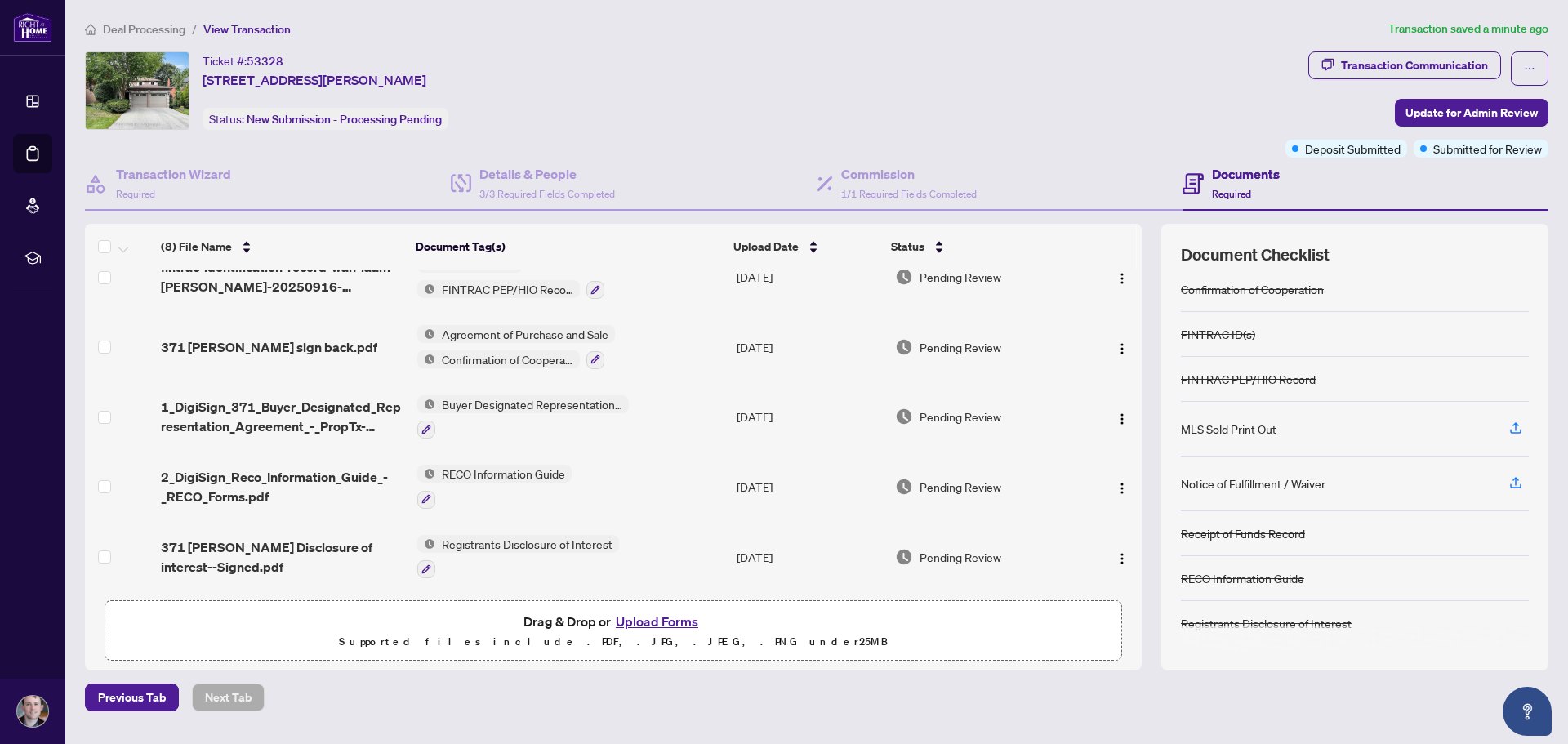
scroll to position [96, 0]
click at [1469, 108] on span "Update for Admin Review" at bounding box center [1471, 112] width 132 height 26
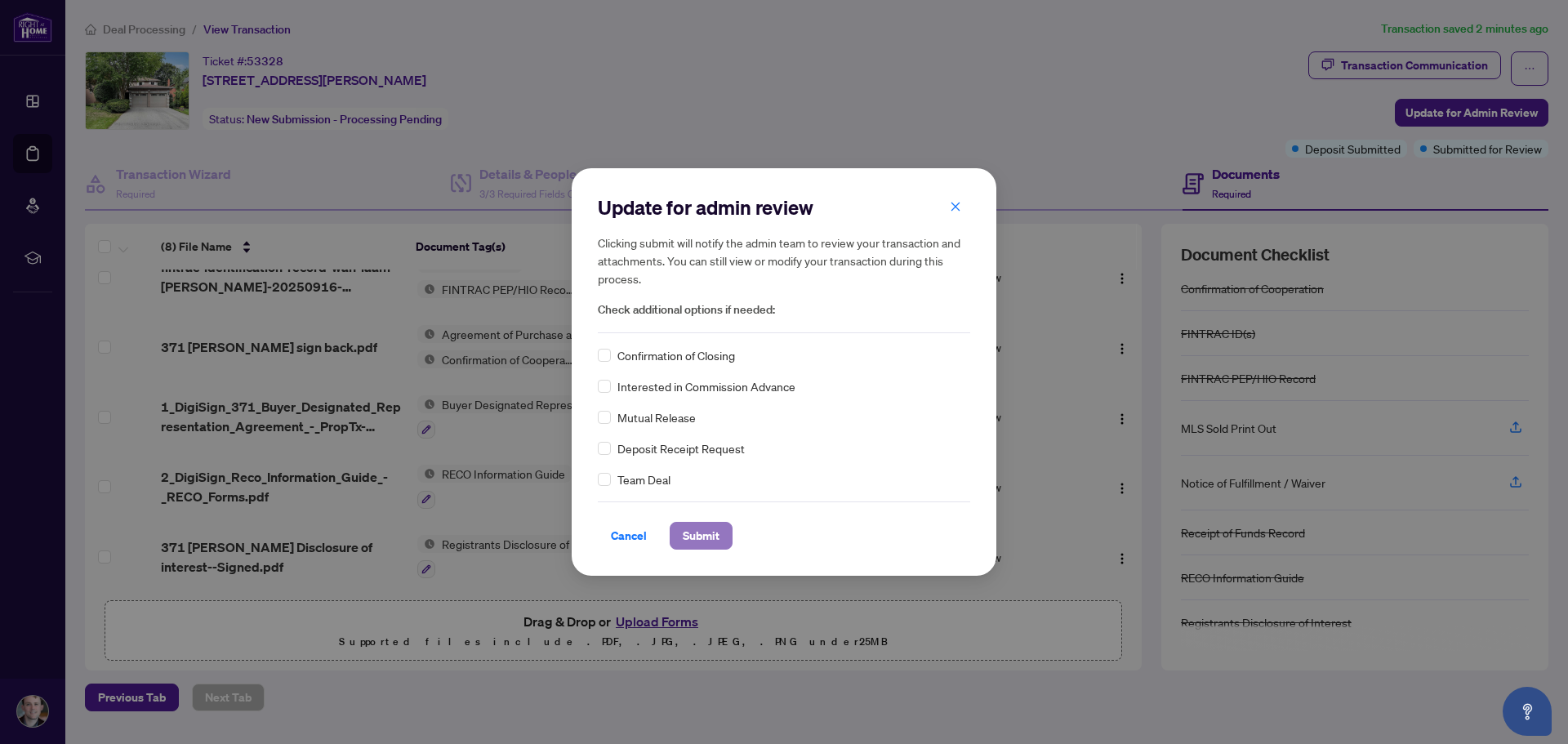
click at [697, 533] on span "Submit" at bounding box center [701, 535] width 37 height 26
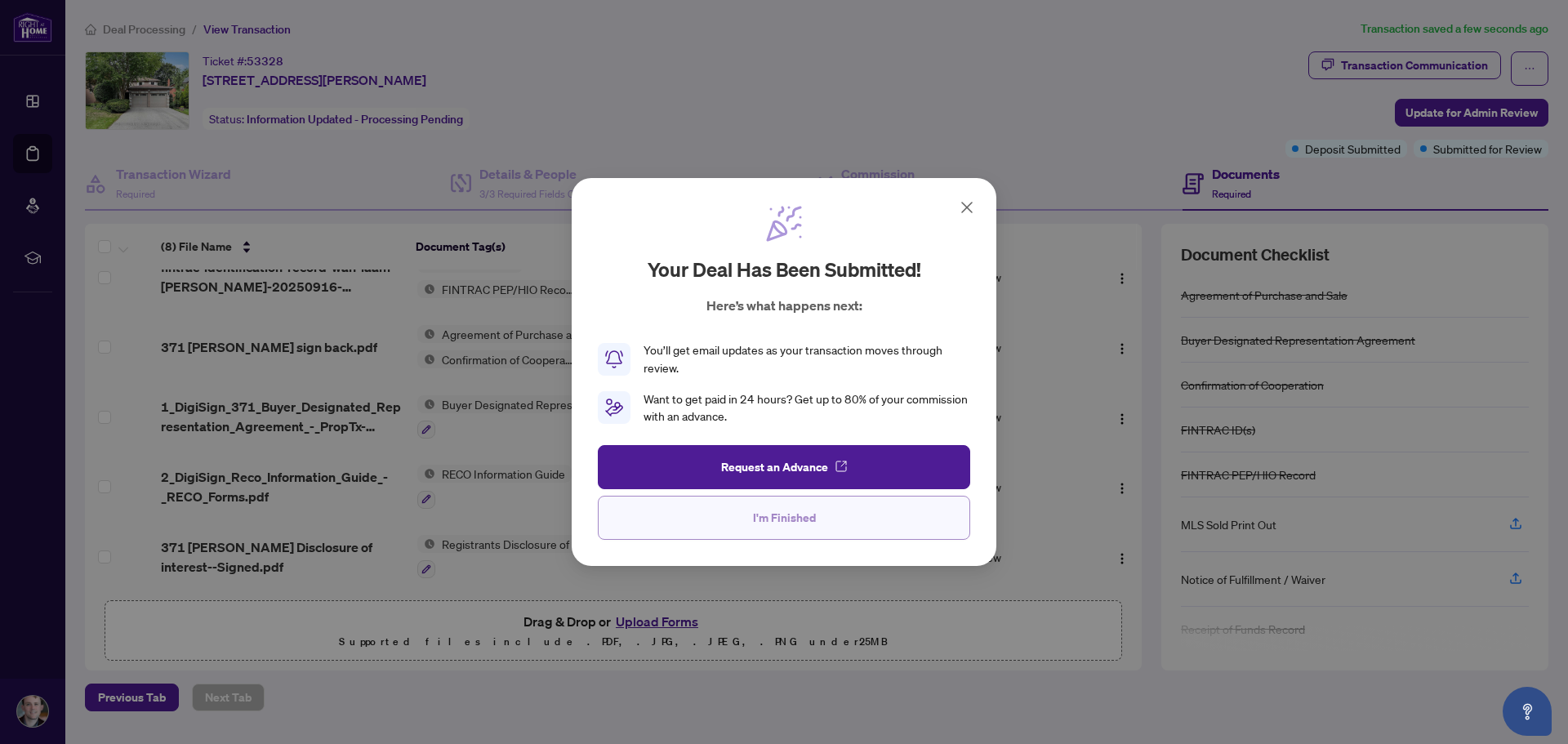
click at [813, 522] on span "I'm Finished" at bounding box center [784, 517] width 63 height 26
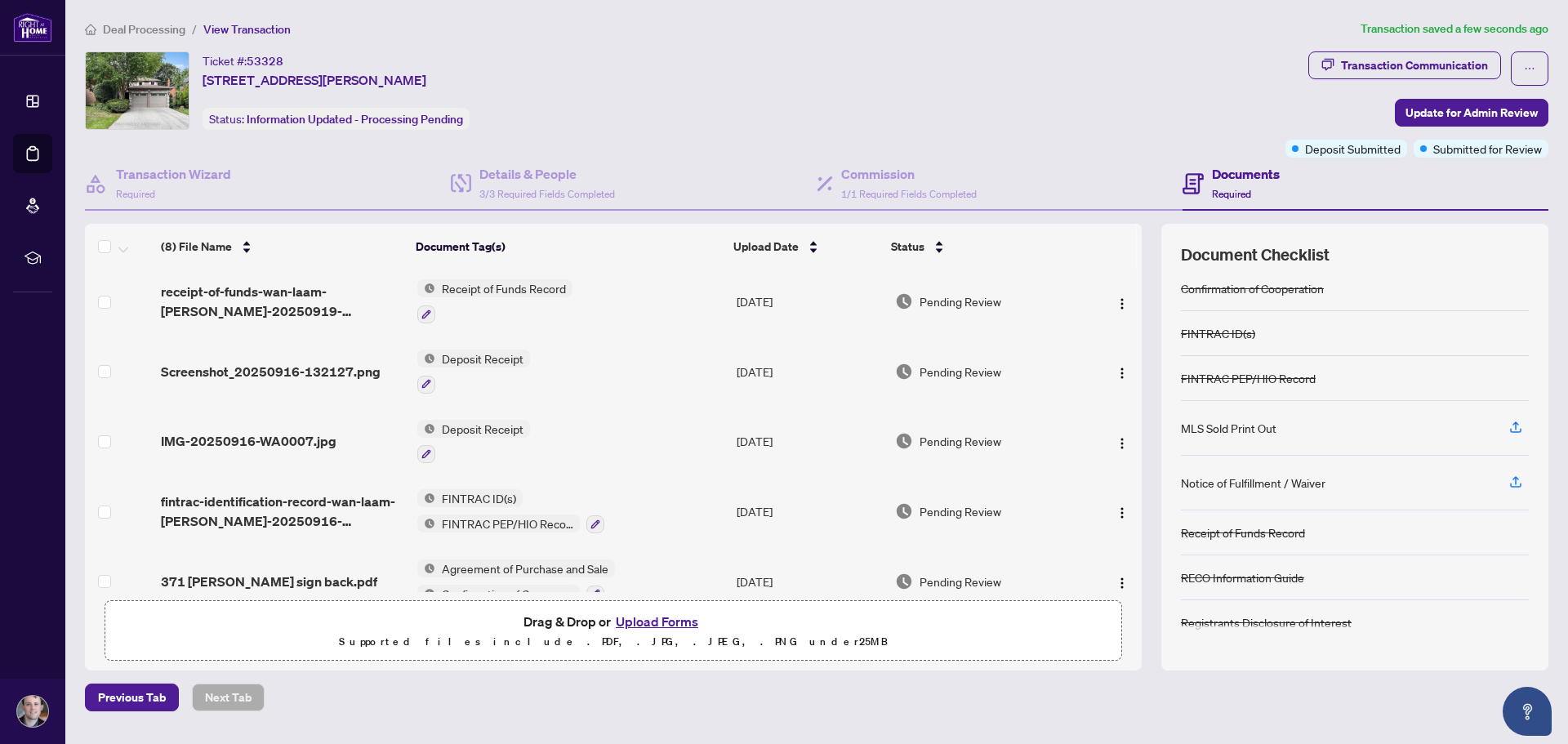
scroll to position [0, 0]
